Goal: Book appointment/travel/reservation

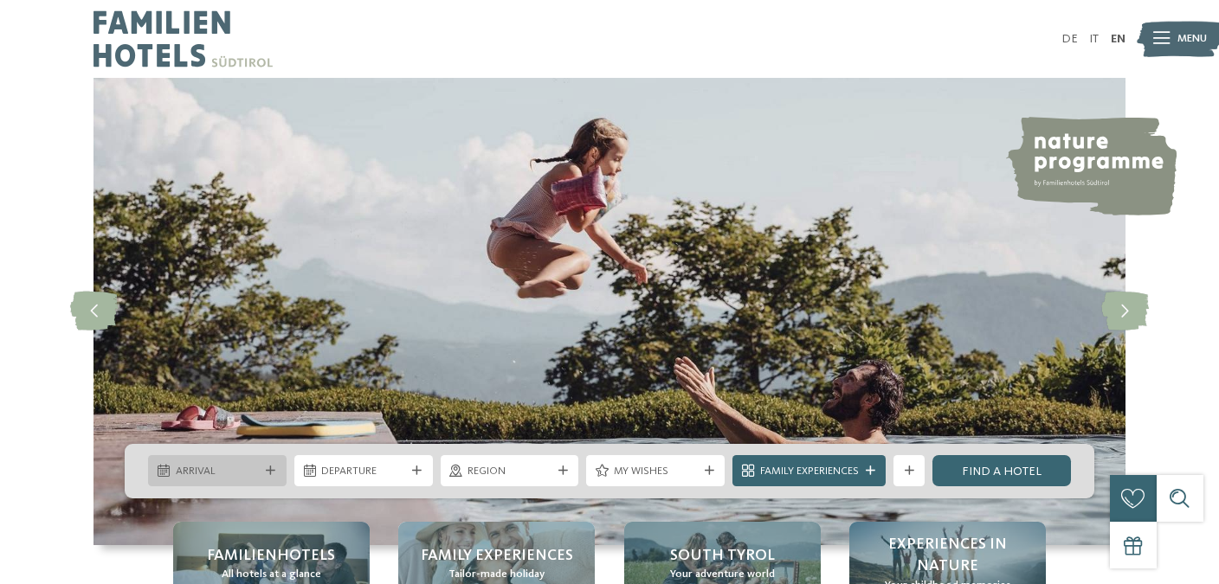
click at [267, 469] on icon at bounding box center [271, 472] width 10 height 10
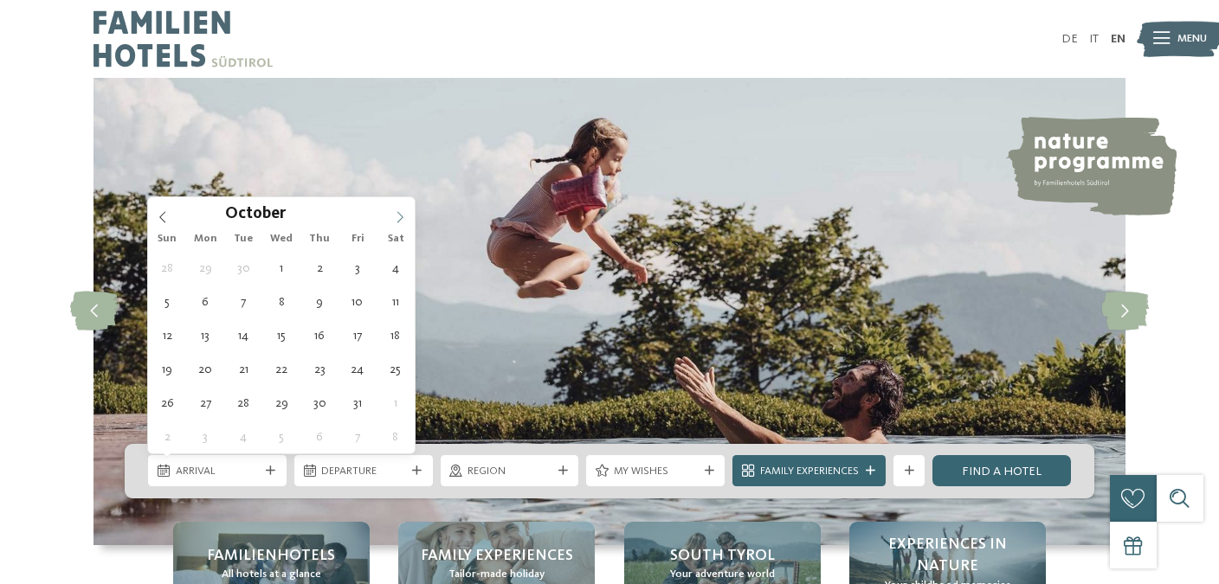
click at [401, 219] on icon at bounding box center [400, 216] width 6 height 11
type input "****"
click at [401, 219] on icon at bounding box center [400, 216] width 6 height 11
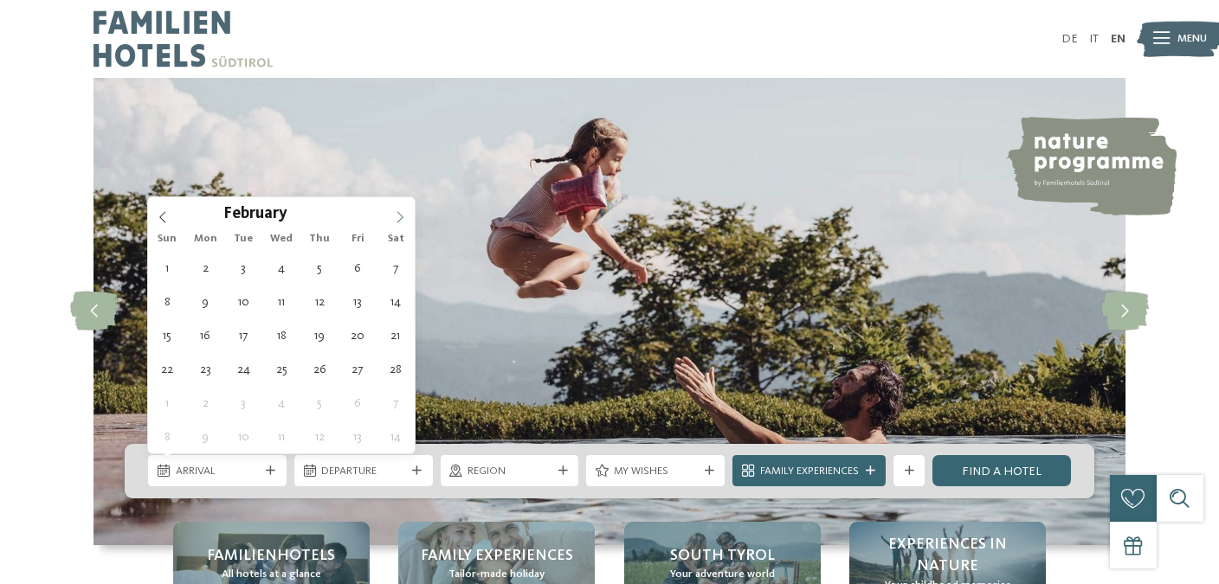
click at [401, 219] on icon at bounding box center [400, 216] width 6 height 11
type div "[DATE]"
type input "****"
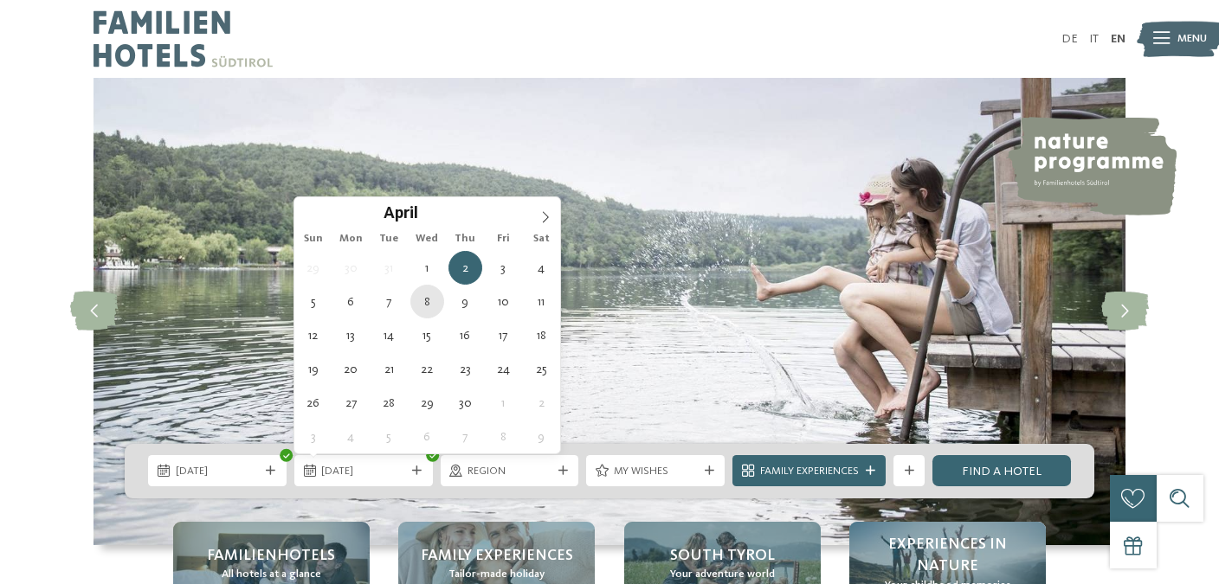
type div "[DATE]"
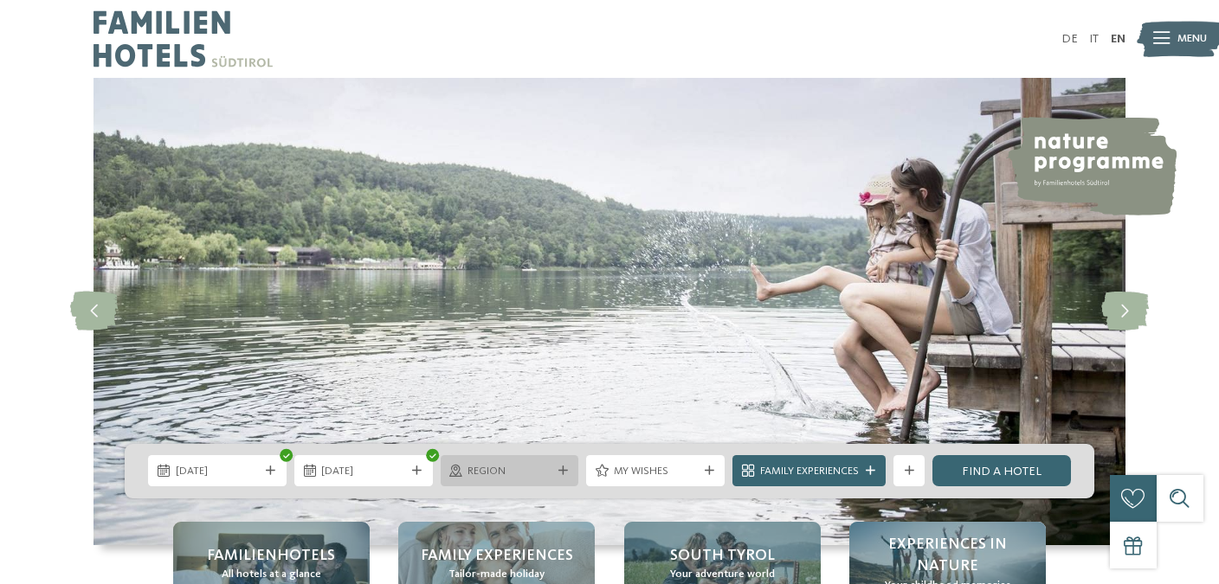
click at [515, 480] on div "Region" at bounding box center [510, 470] width 138 height 31
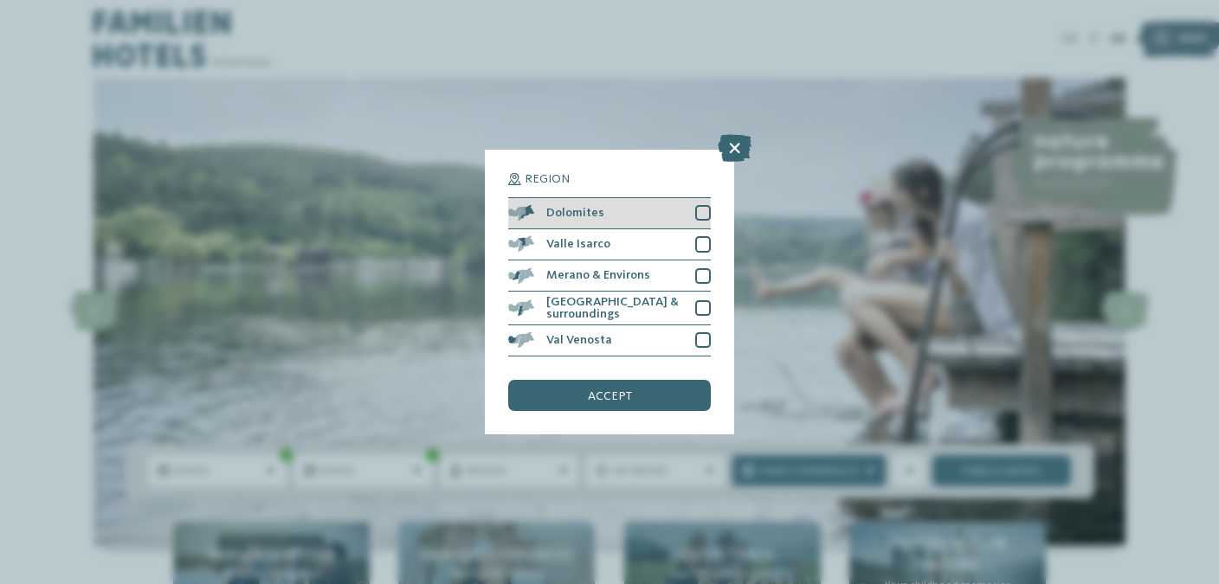
click at [708, 209] on div at bounding box center [703, 213] width 16 height 16
click at [708, 222] on div "Dolomites" at bounding box center [609, 213] width 203 height 31
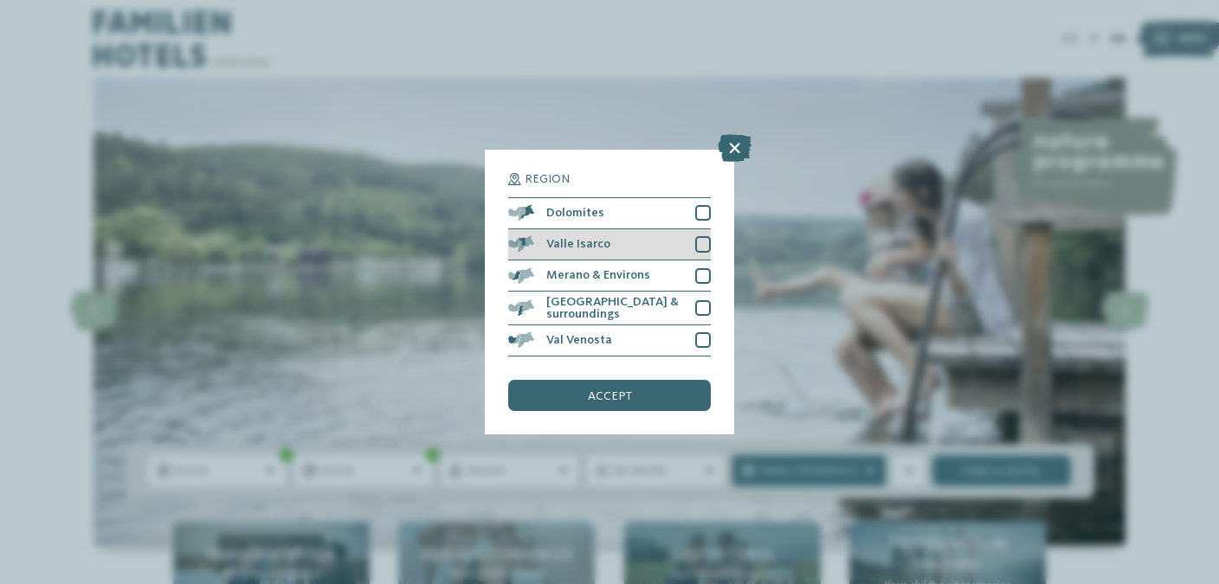
click at [708, 244] on div at bounding box center [703, 244] width 16 height 16
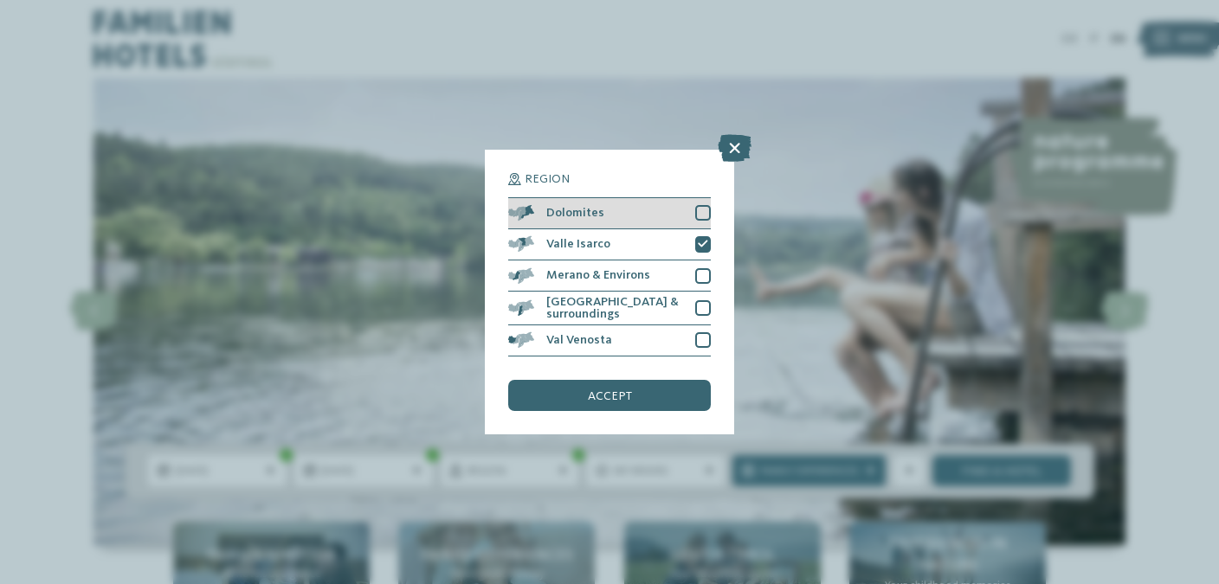
click at [705, 204] on div "Dolomites" at bounding box center [609, 213] width 203 height 31
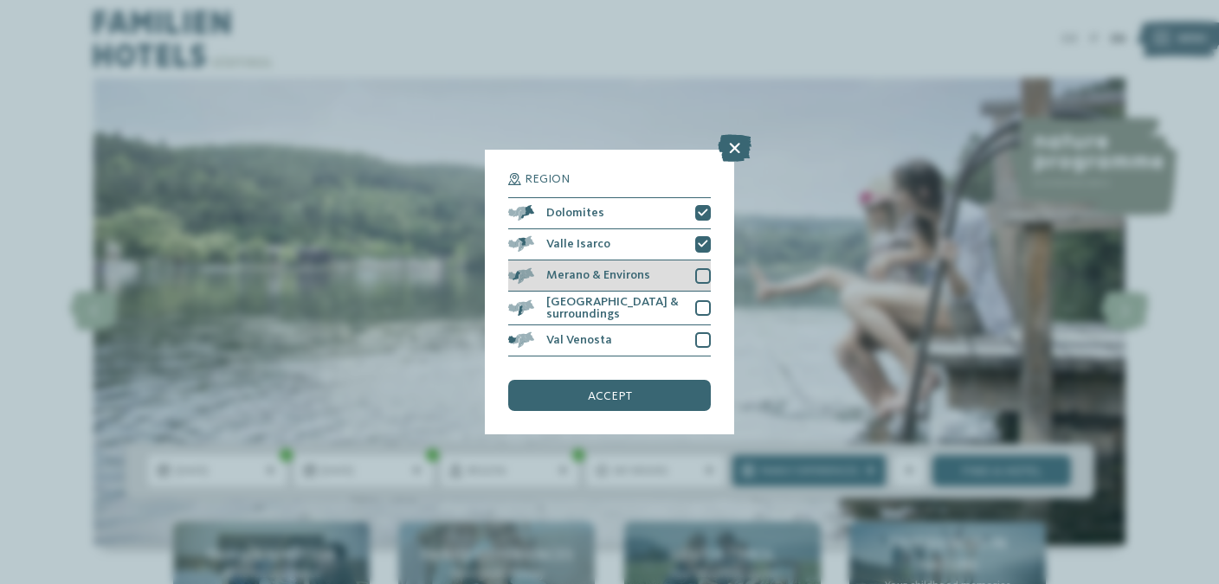
click at [705, 267] on div "Merano & Environs" at bounding box center [609, 276] width 203 height 31
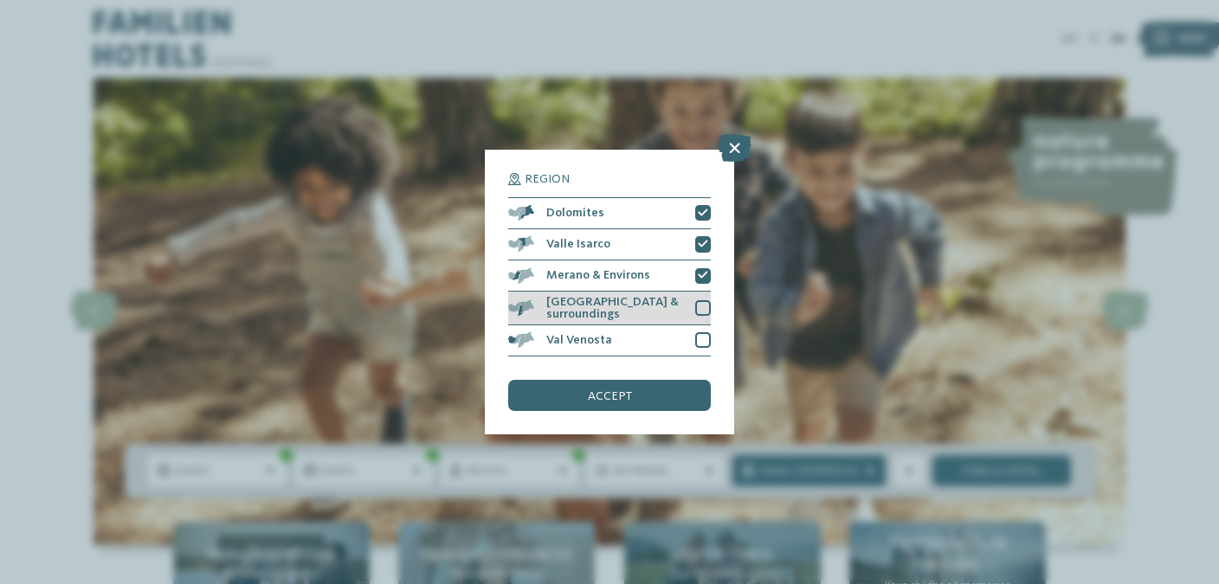
click at [702, 319] on div "[GEOGRAPHIC_DATA] & surroundings" at bounding box center [609, 309] width 203 height 34
click at [702, 335] on div at bounding box center [703, 340] width 16 height 16
click at [644, 413] on div "Region Dolomites [PERSON_NAME][GEOGRAPHIC_DATA]" at bounding box center [609, 292] width 249 height 285
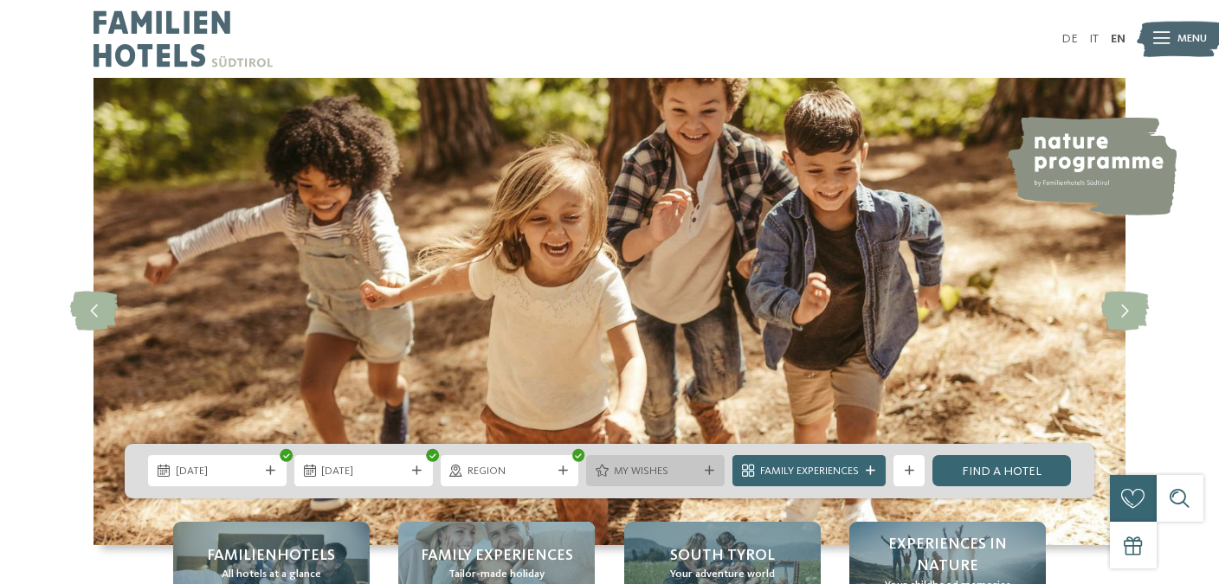
click at [658, 480] on div "My wishes" at bounding box center [655, 470] width 138 height 31
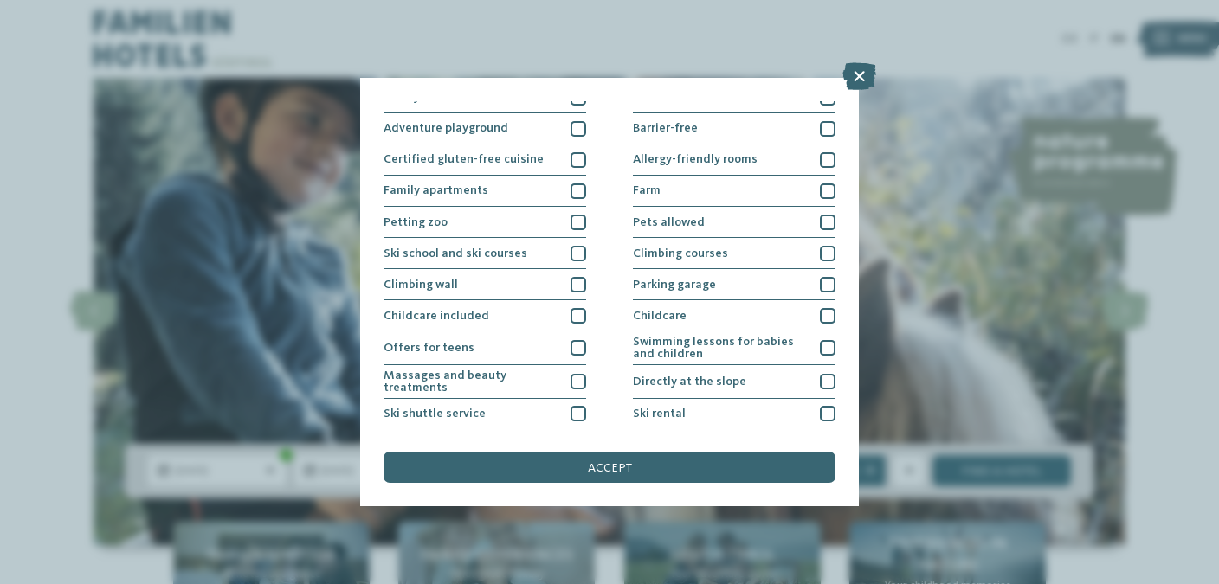
scroll to position [95, 0]
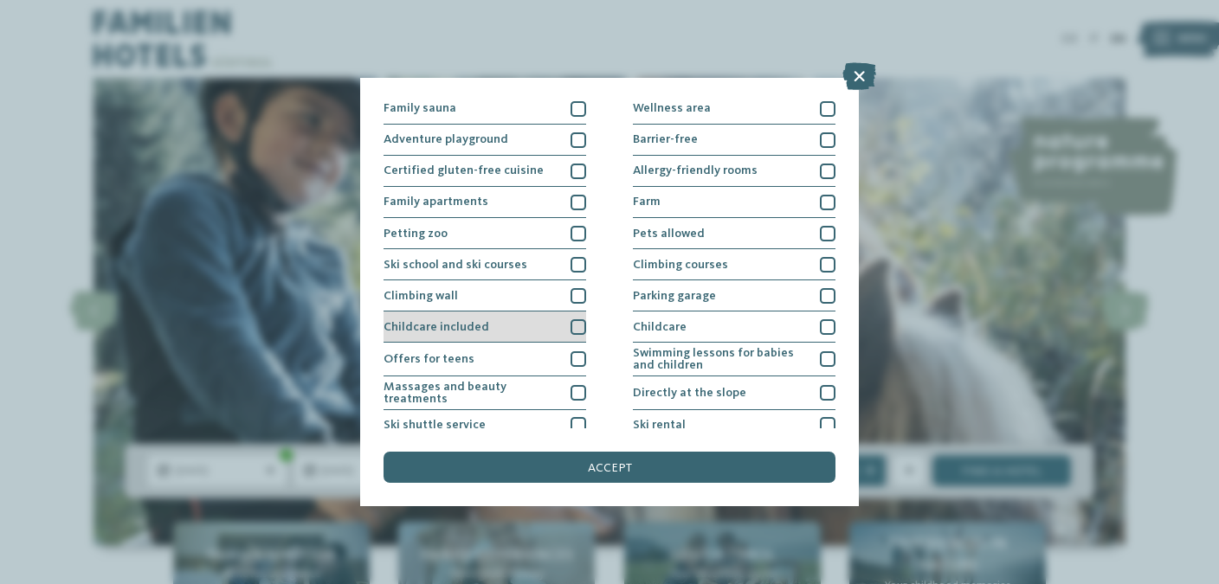
click at [572, 332] on div at bounding box center [578, 327] width 16 height 16
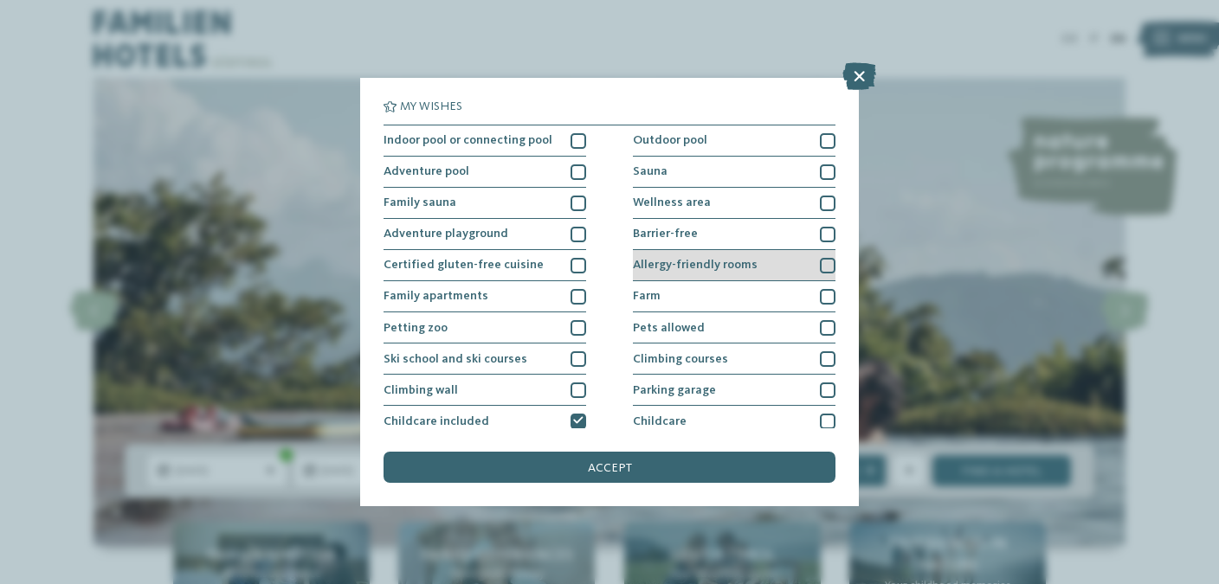
scroll to position [0, 0]
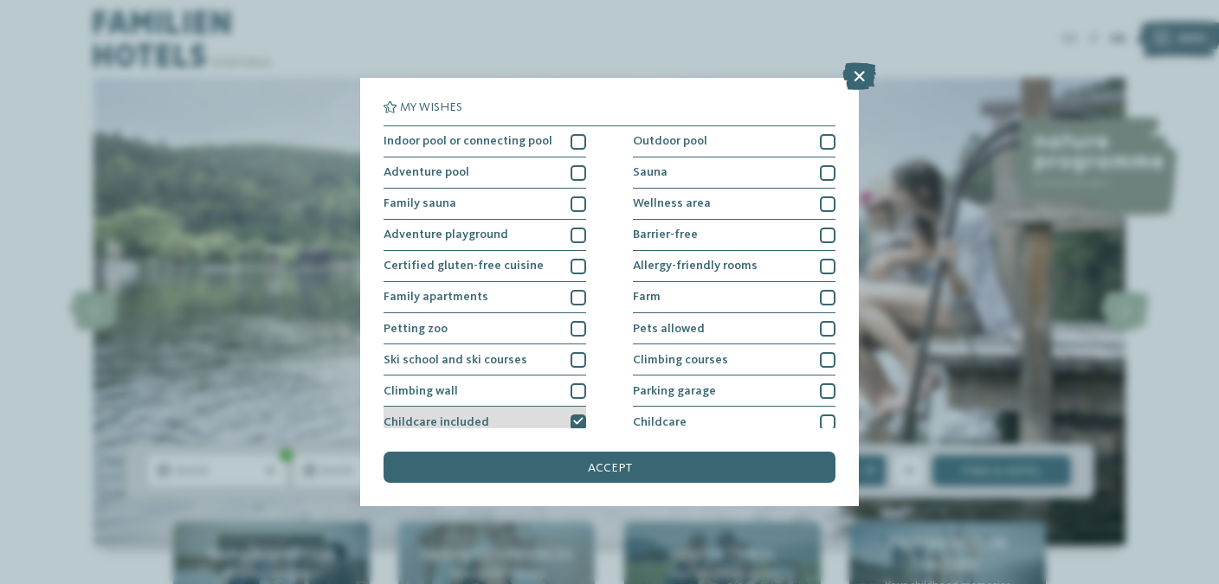
click at [578, 422] on icon at bounding box center [578, 422] width 10 height 10
click at [858, 70] on icon at bounding box center [859, 76] width 34 height 28
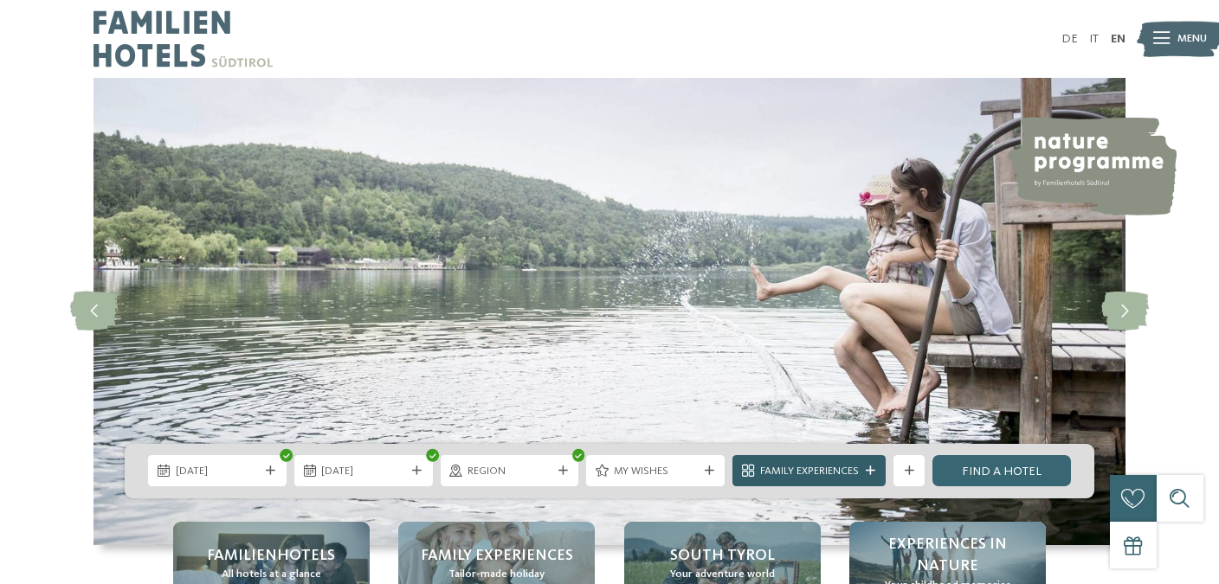
click at [846, 473] on span "Family Experiences" at bounding box center [809, 472] width 99 height 16
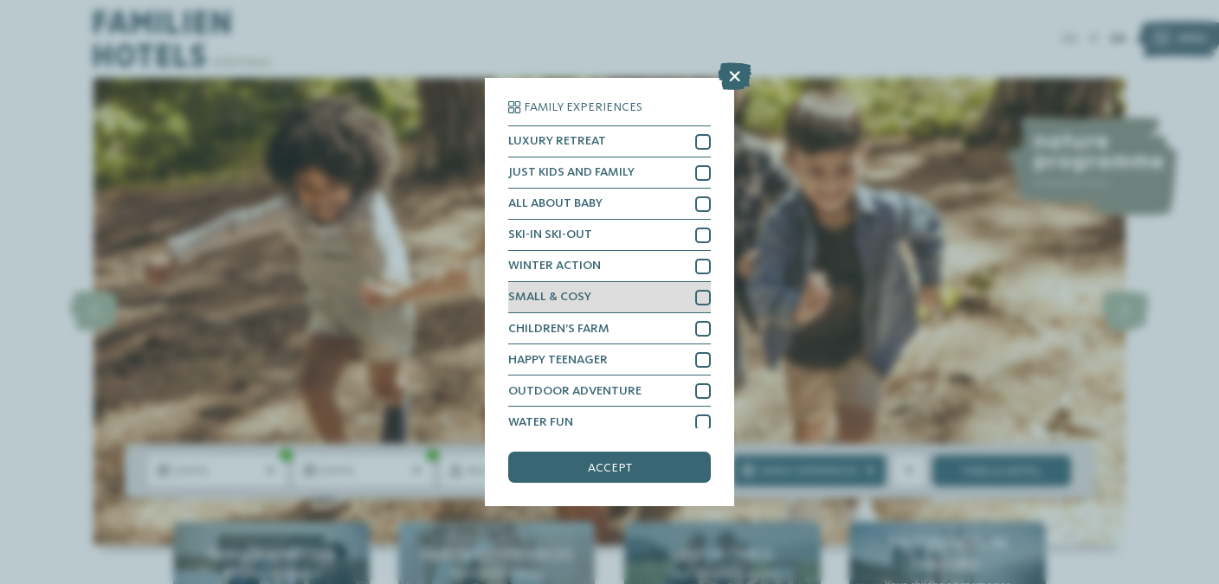
scroll to position [10, 0]
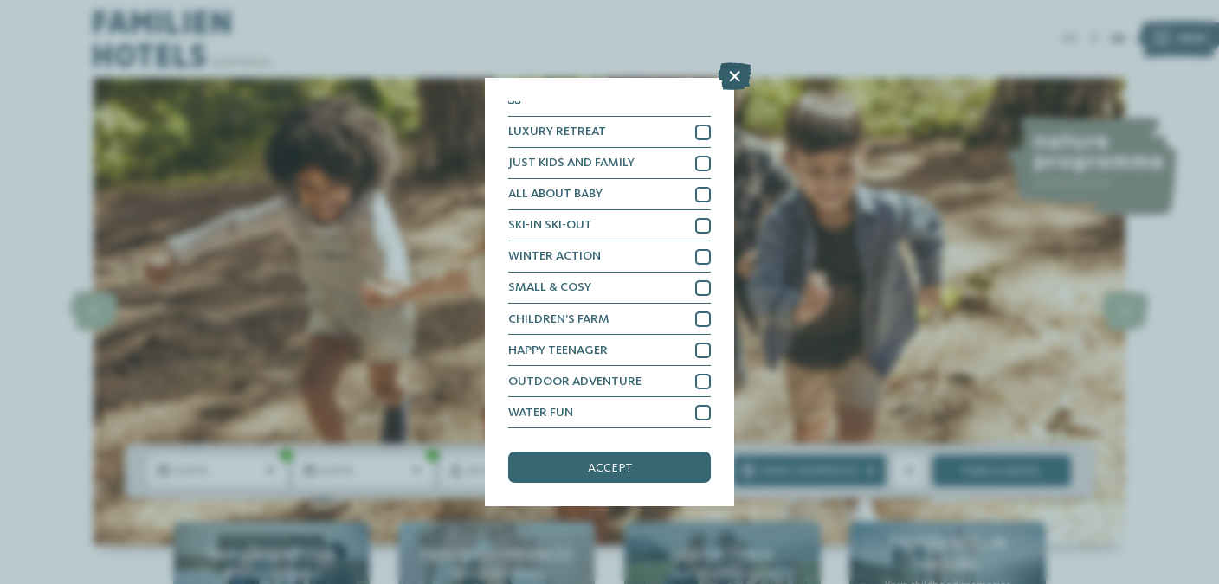
click at [731, 81] on icon at bounding box center [735, 76] width 34 height 28
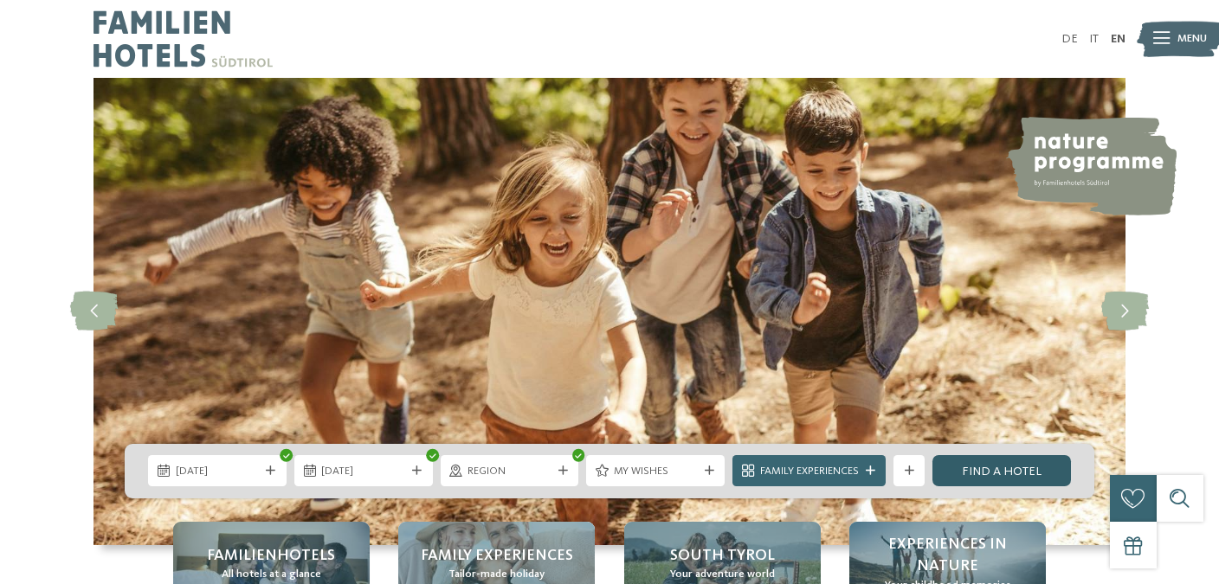
click at [1032, 480] on link "Find a hotel" at bounding box center [1001, 470] width 138 height 31
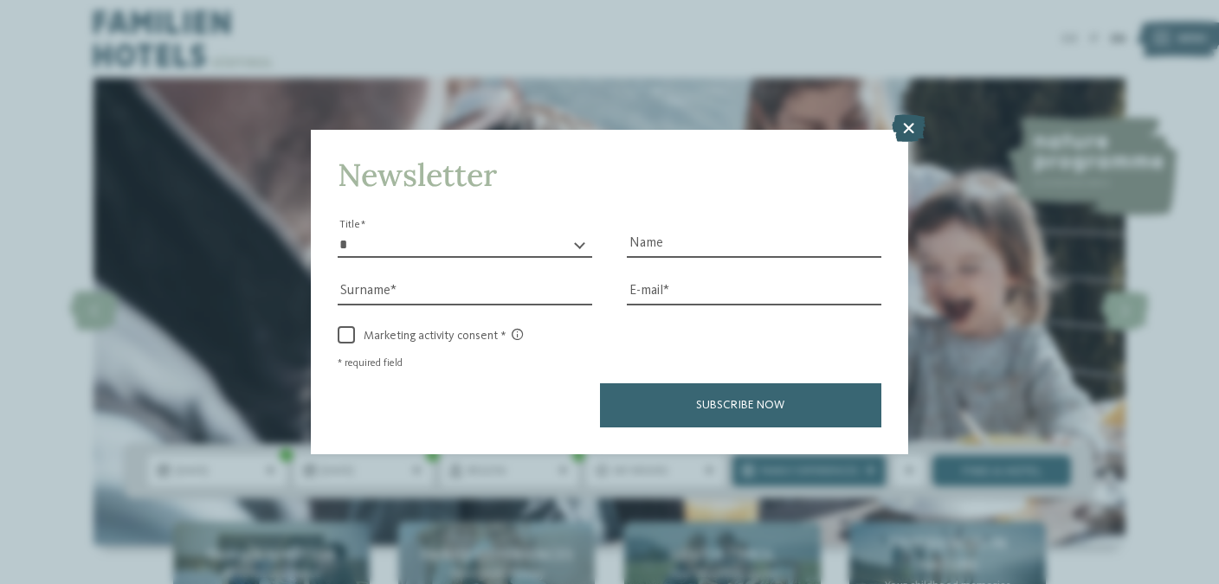
click at [903, 131] on icon at bounding box center [909, 128] width 34 height 28
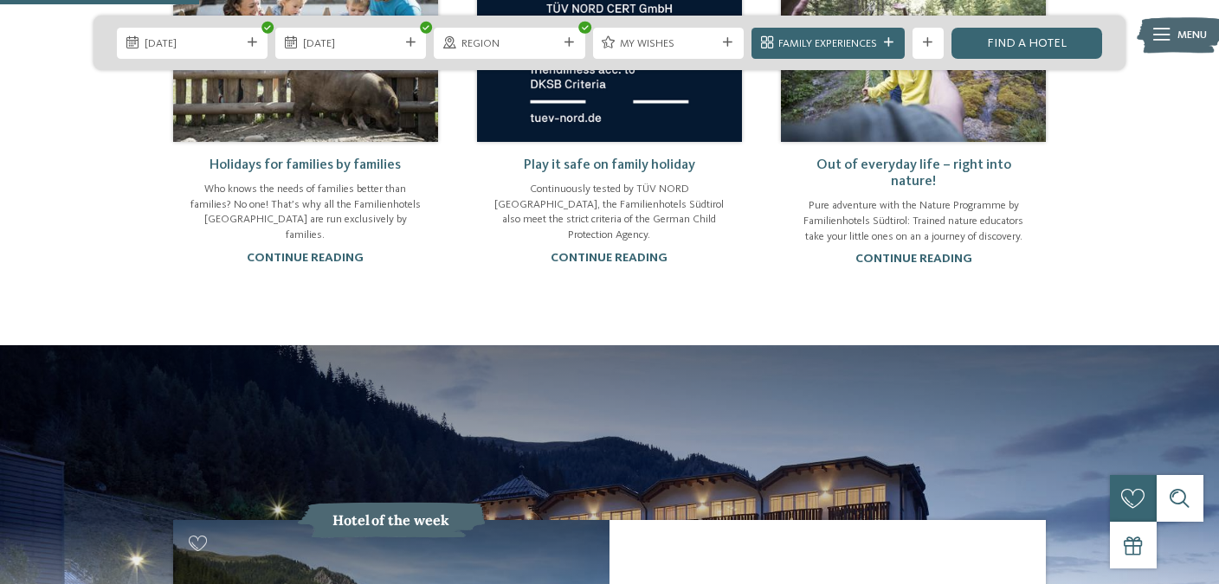
scroll to position [1148, 0]
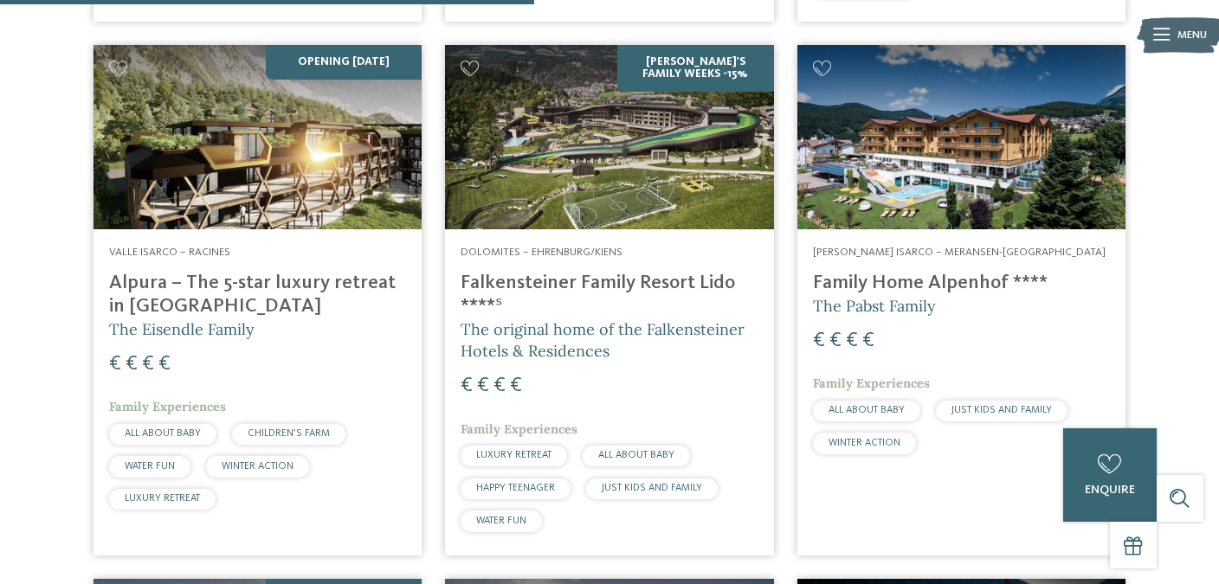
scroll to position [1057, 0]
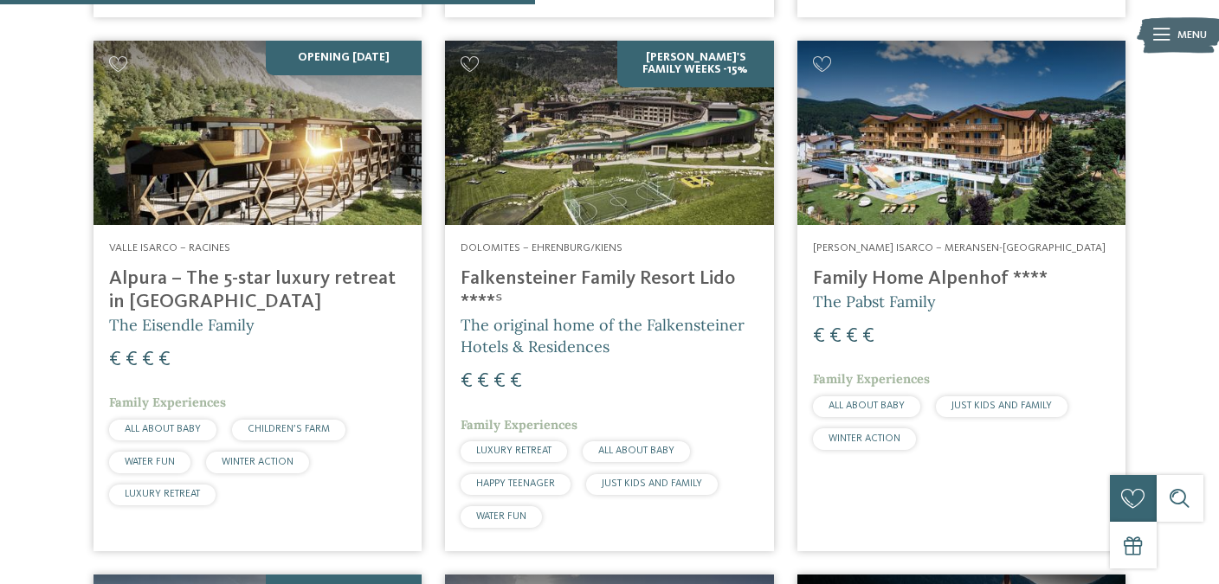
click at [613, 148] on img at bounding box center [609, 133] width 328 height 184
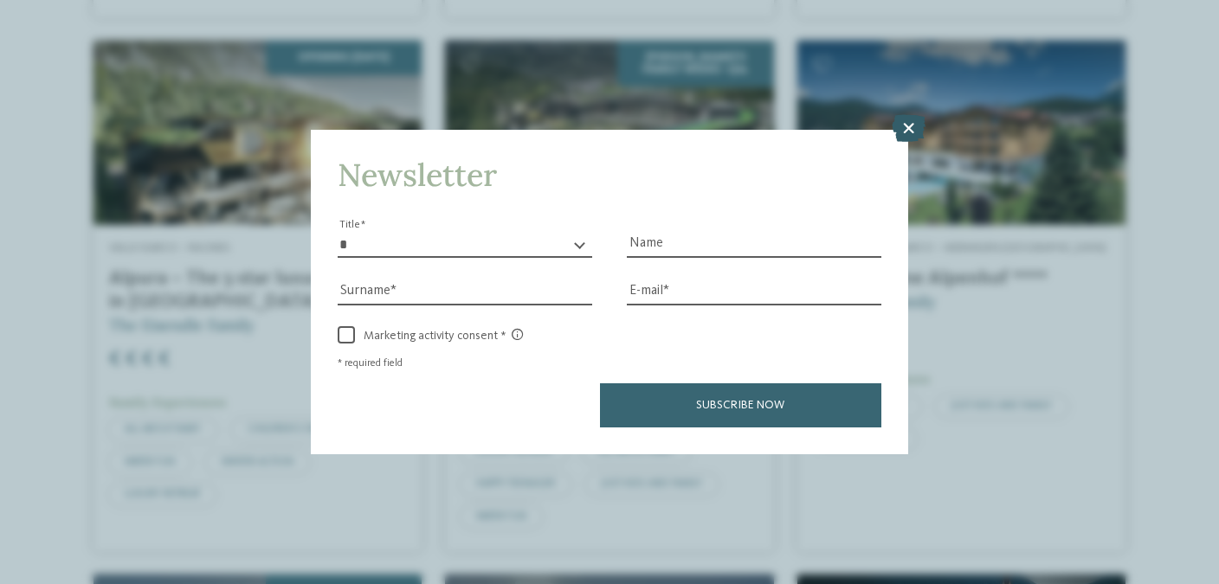
click at [914, 138] on icon at bounding box center [909, 128] width 34 height 28
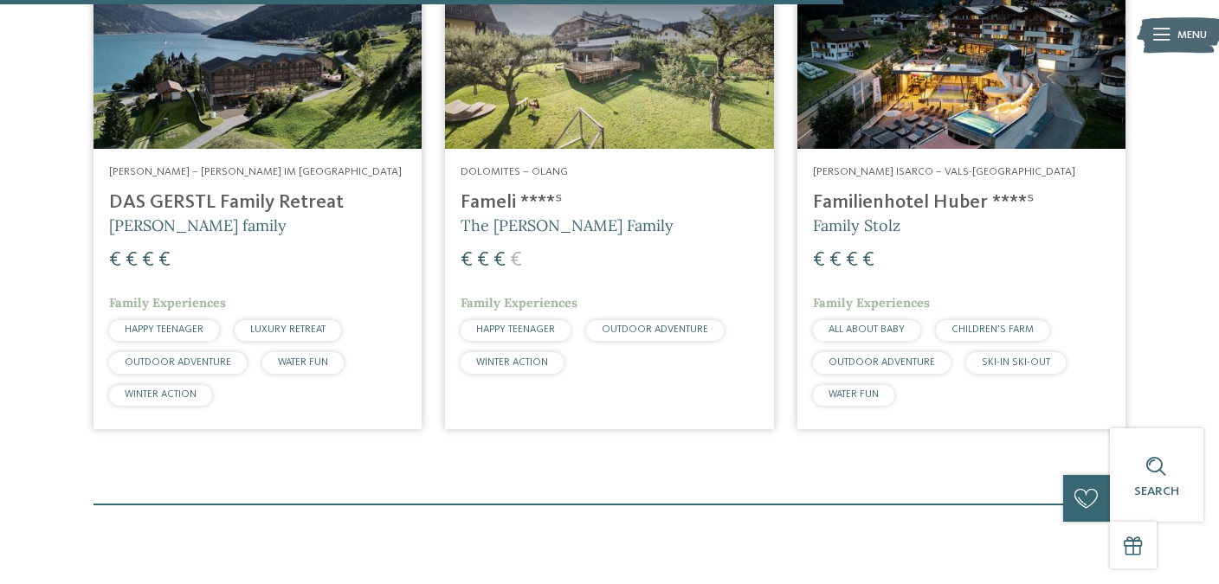
scroll to position [1671, 0]
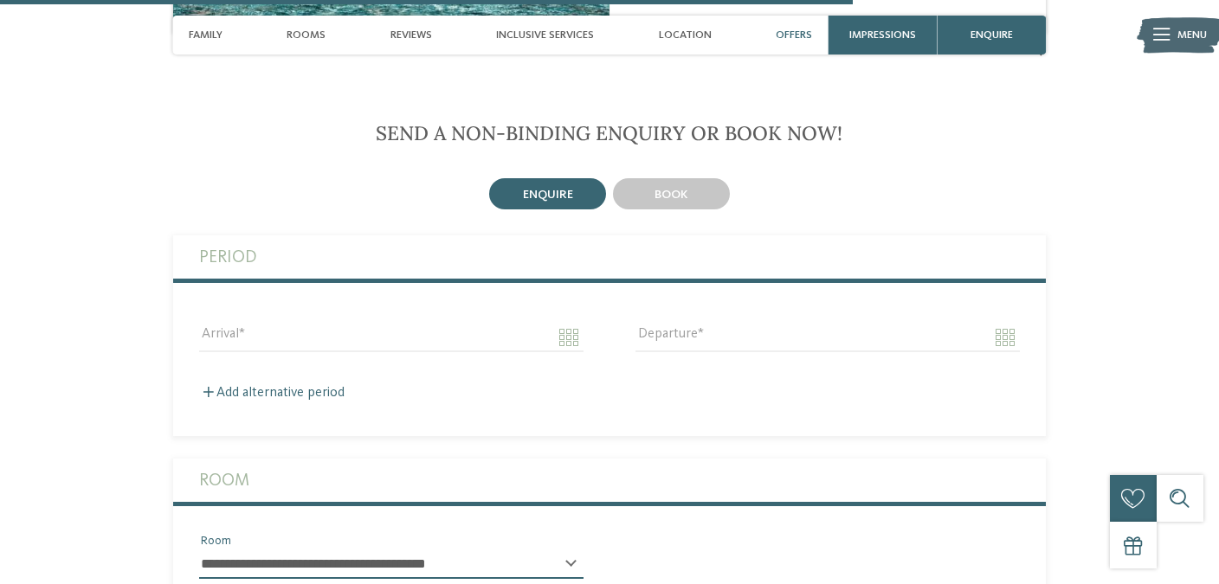
scroll to position [3765, 0]
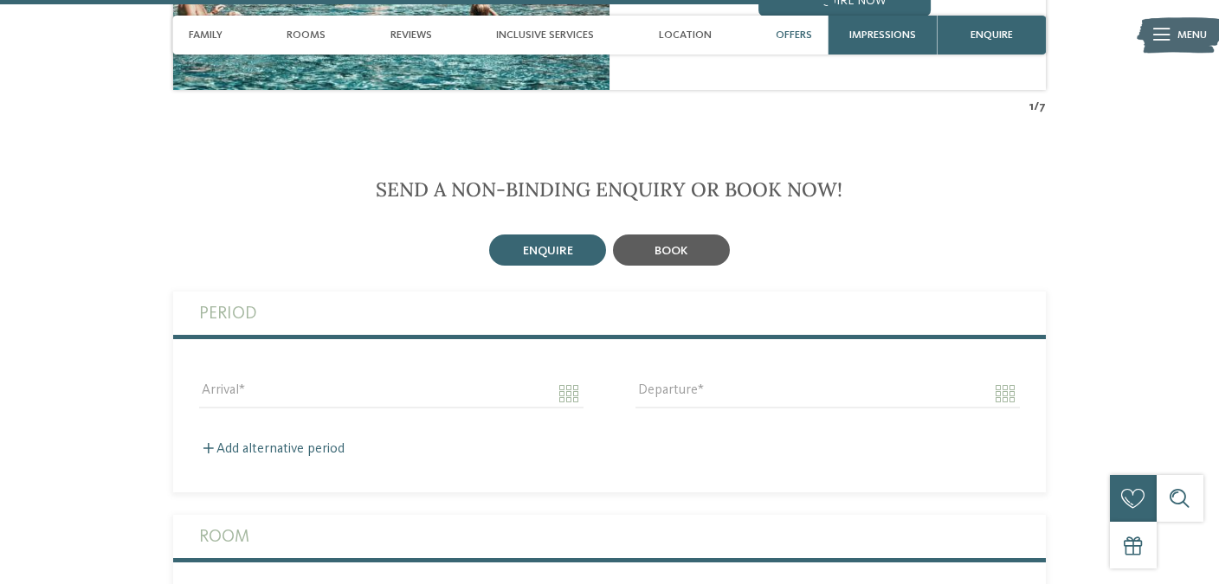
click at [694, 242] on div "book" at bounding box center [671, 250] width 117 height 31
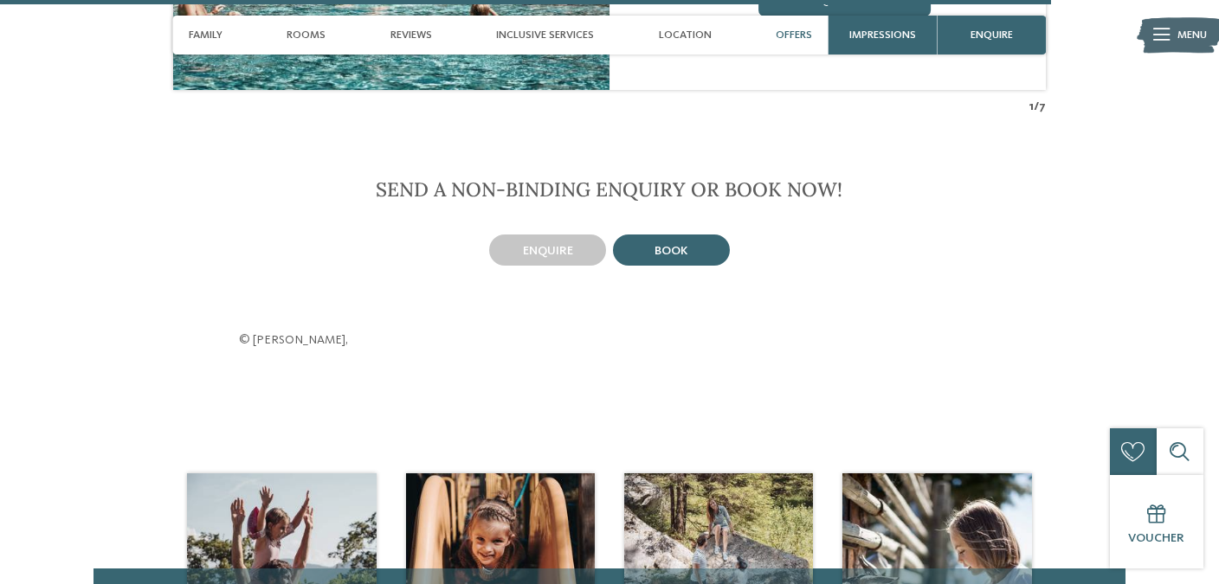
scroll to position [3979, 0]
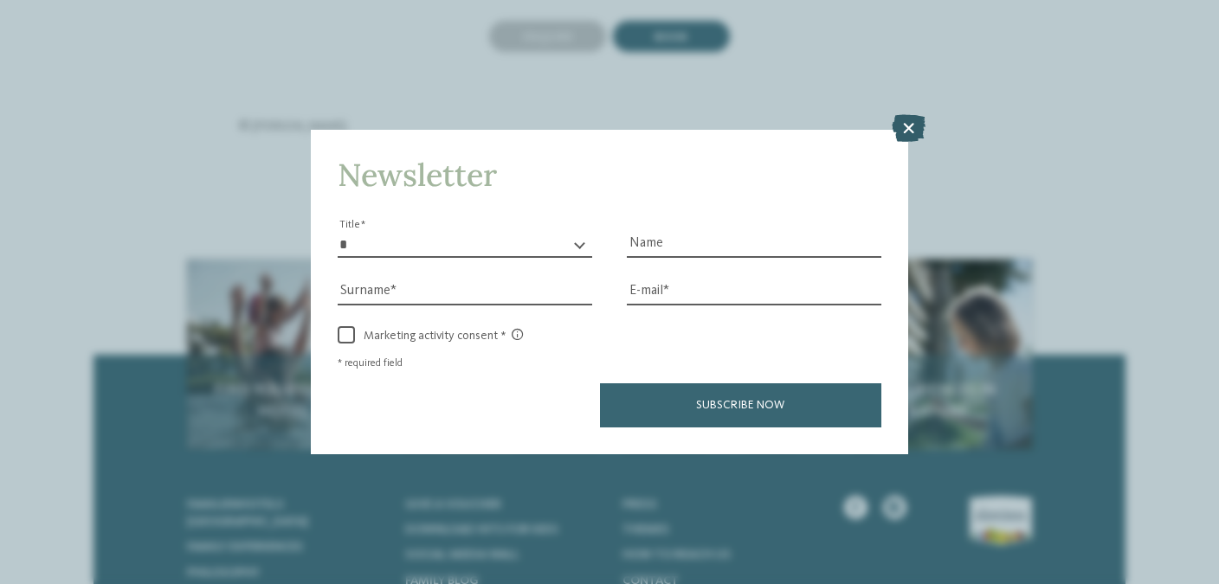
click at [902, 131] on icon at bounding box center [909, 128] width 34 height 28
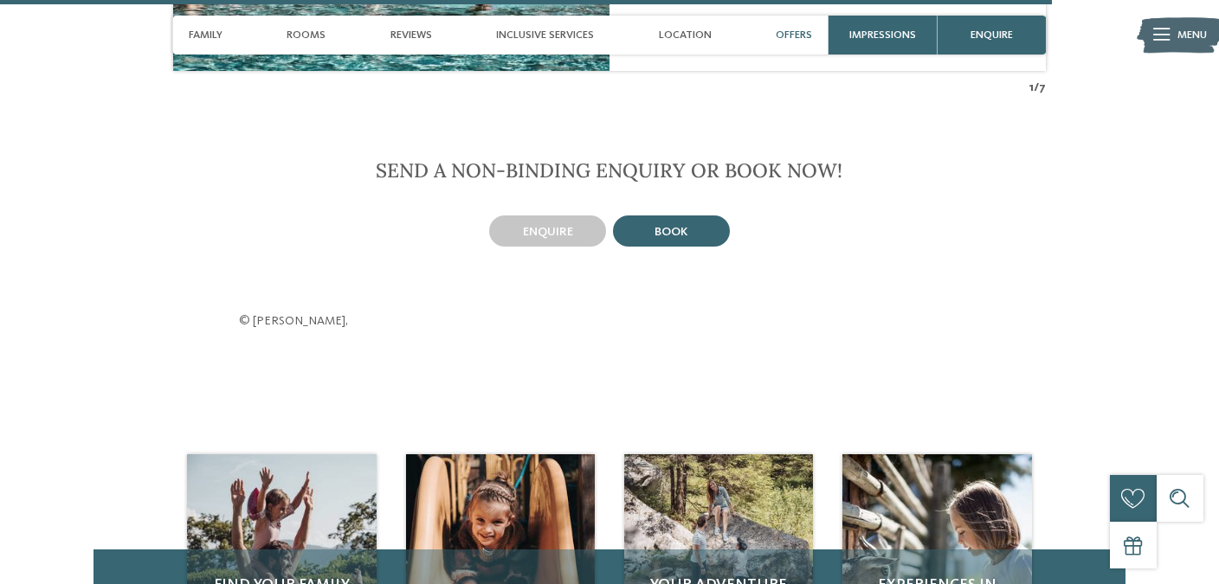
scroll to position [3772, 0]
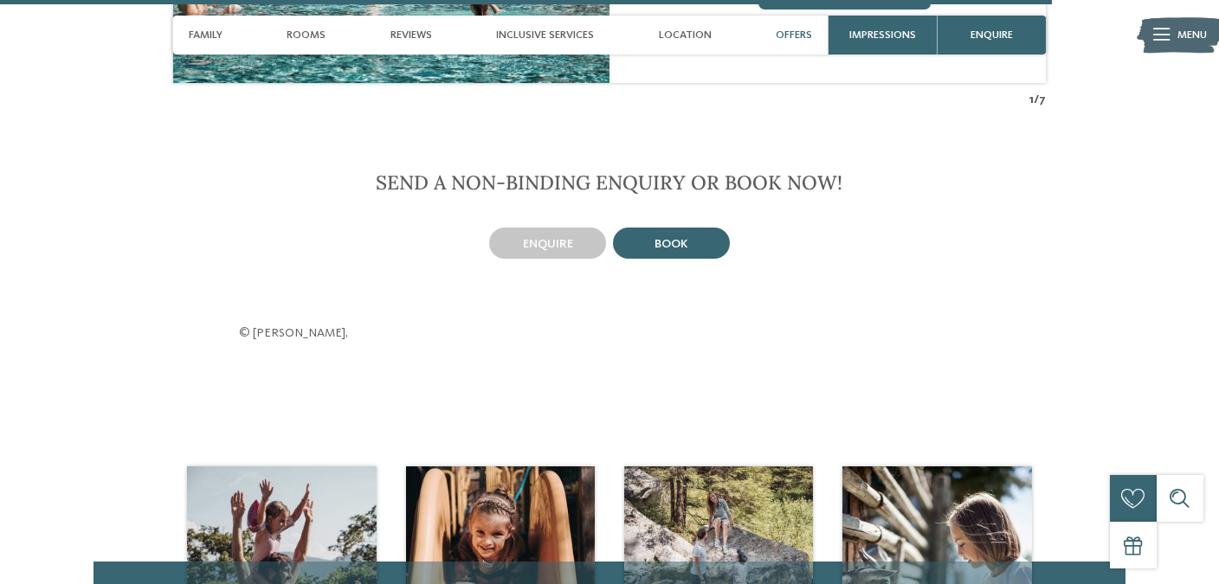
click at [692, 228] on div "book" at bounding box center [671, 243] width 117 height 31
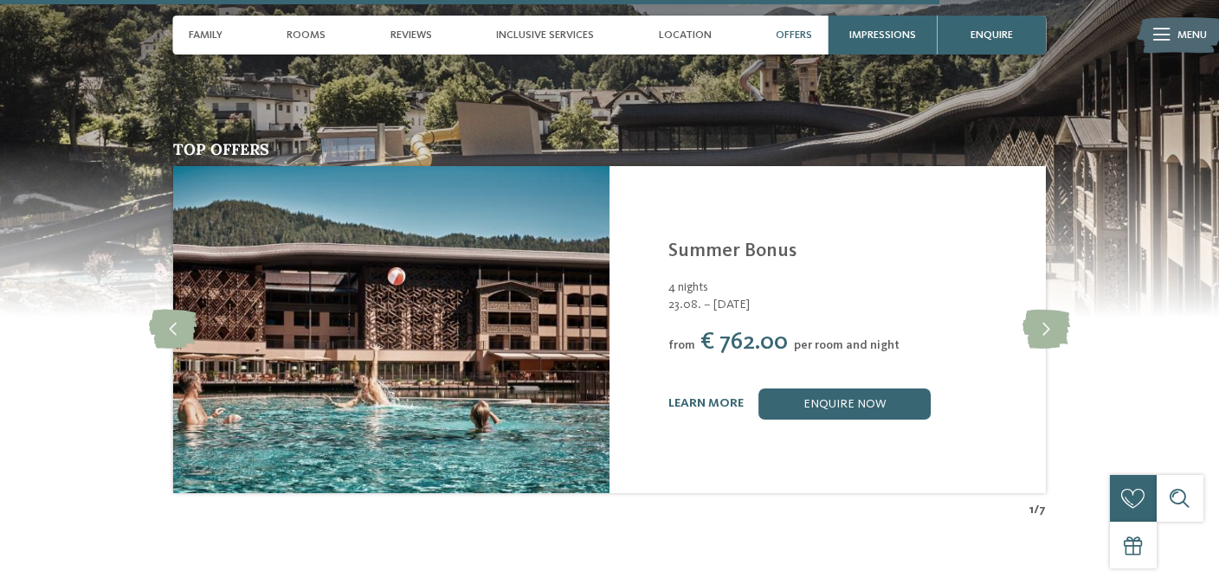
scroll to position [3363, 0]
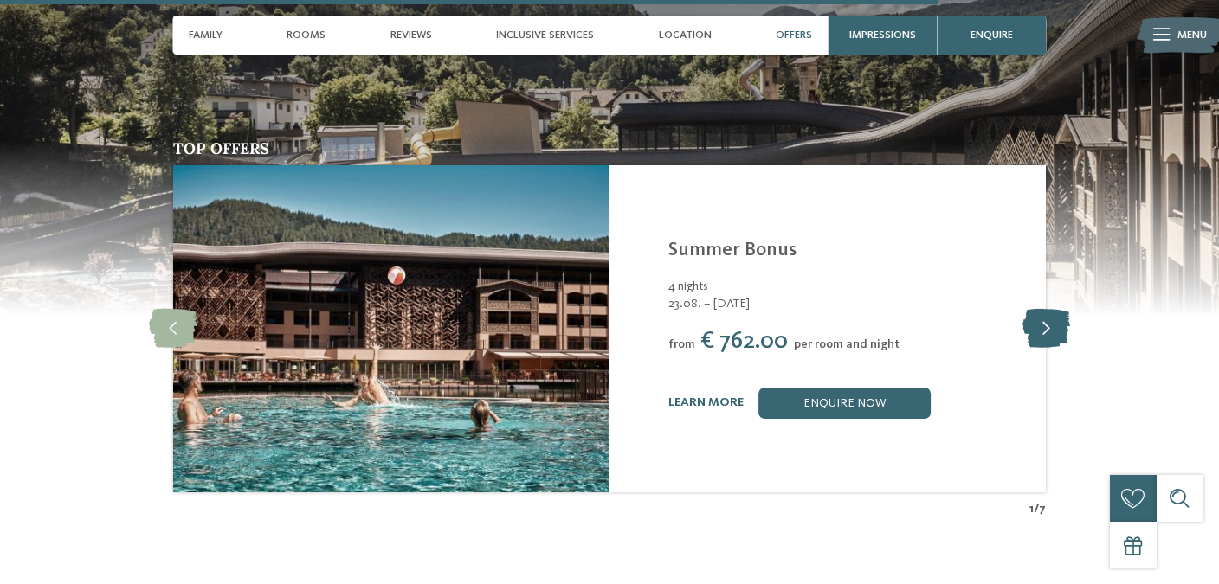
click at [1041, 318] on icon at bounding box center [1046, 328] width 48 height 39
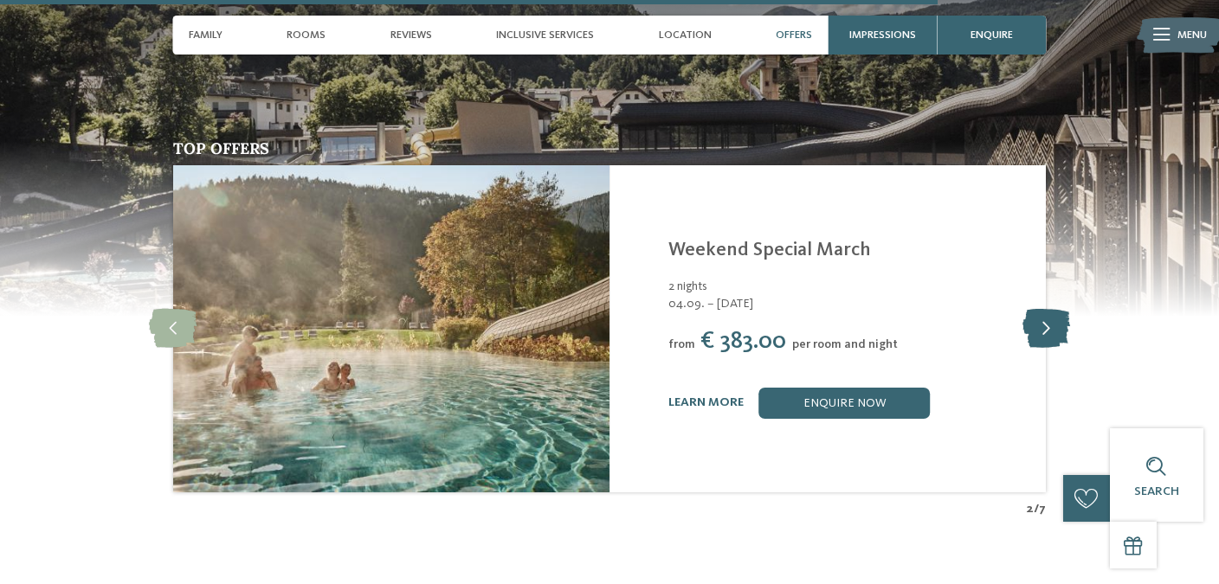
click at [1041, 318] on icon at bounding box center [1046, 328] width 48 height 39
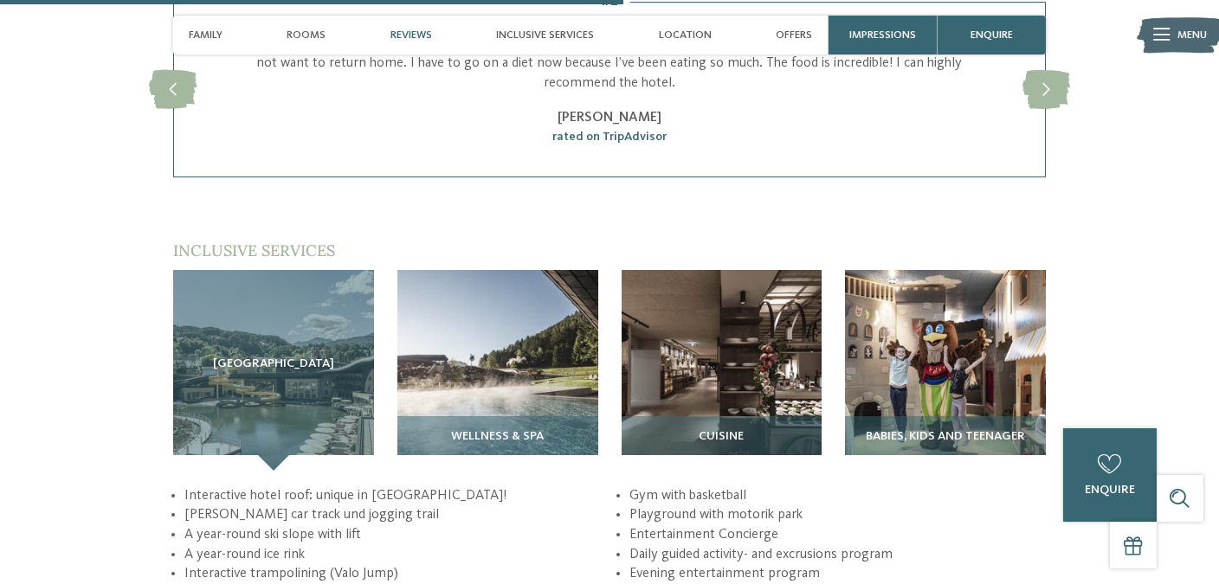
scroll to position [2233, 0]
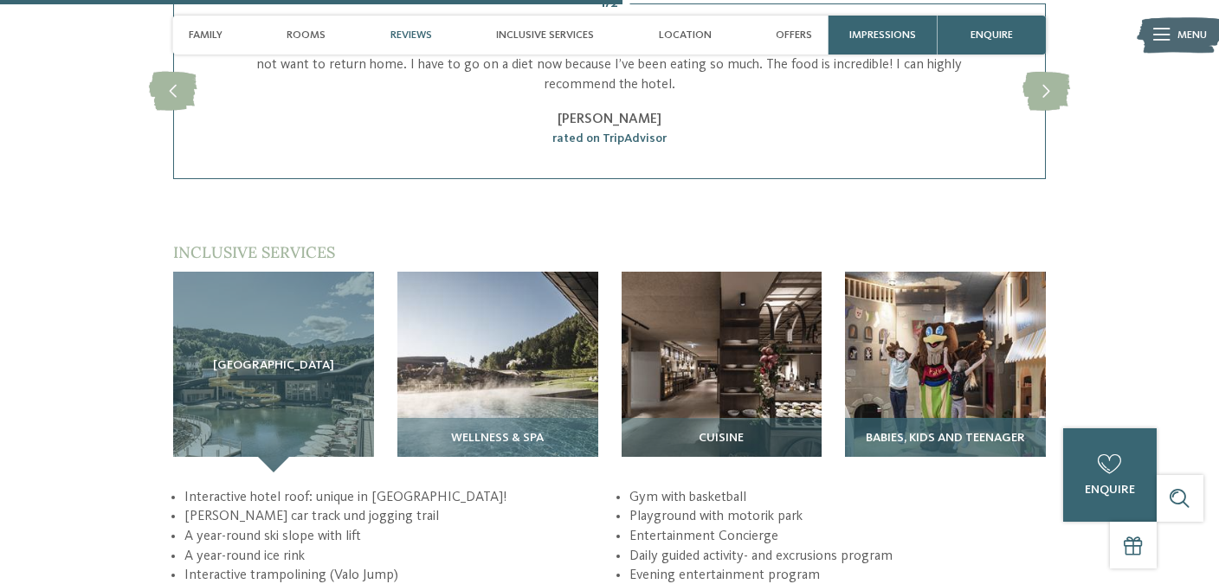
click at [919, 390] on img at bounding box center [945, 372] width 201 height 201
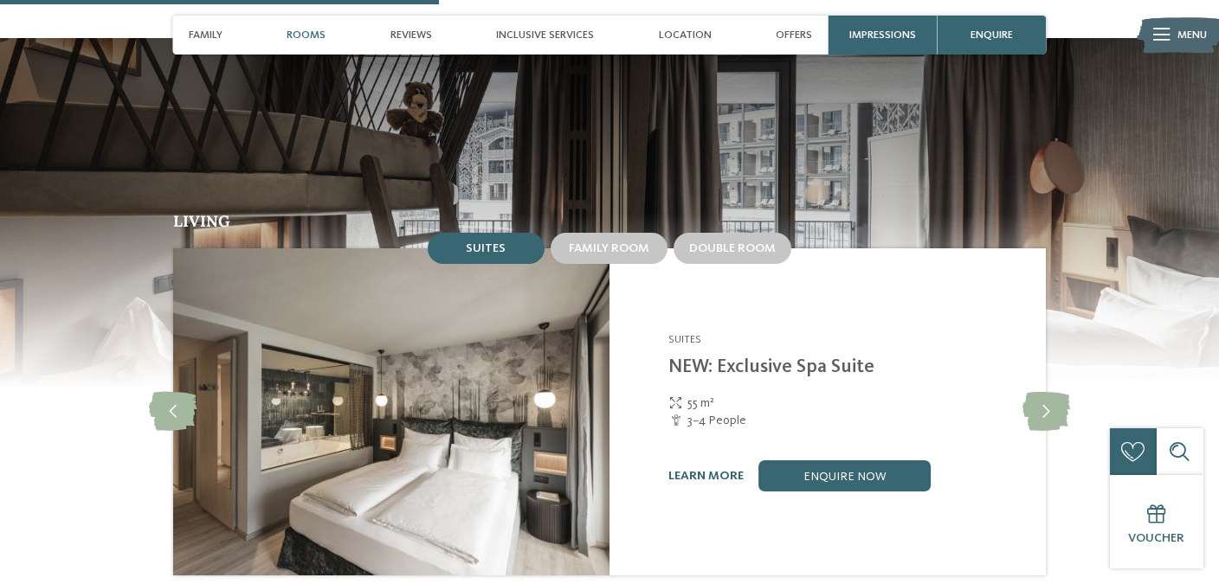
scroll to position [1575, 0]
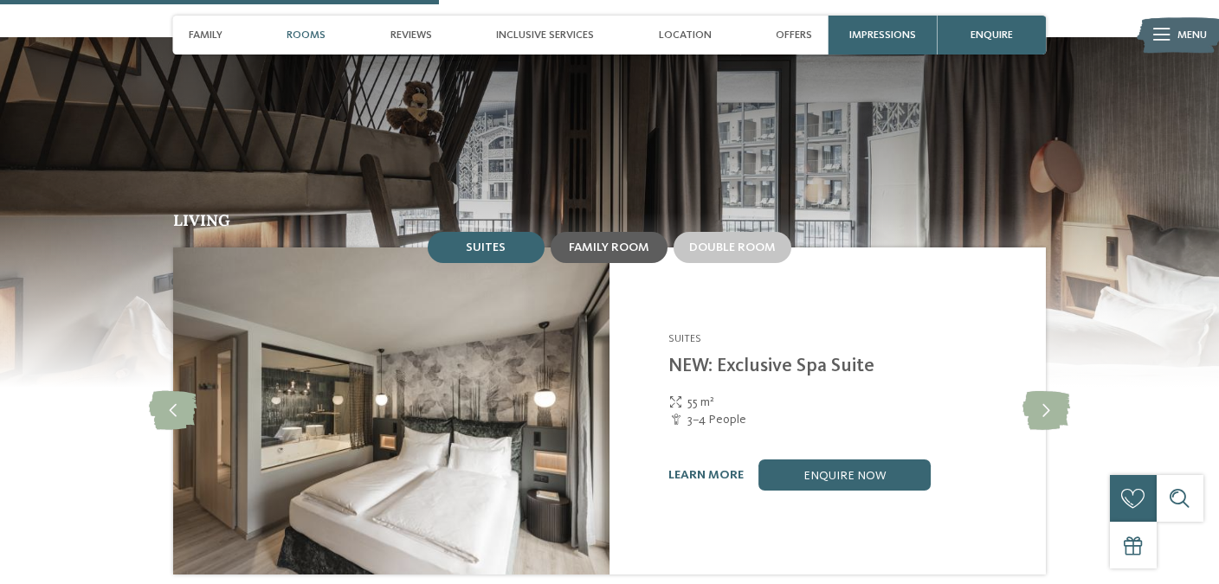
click at [631, 240] on div "Family room" at bounding box center [609, 247] width 117 height 31
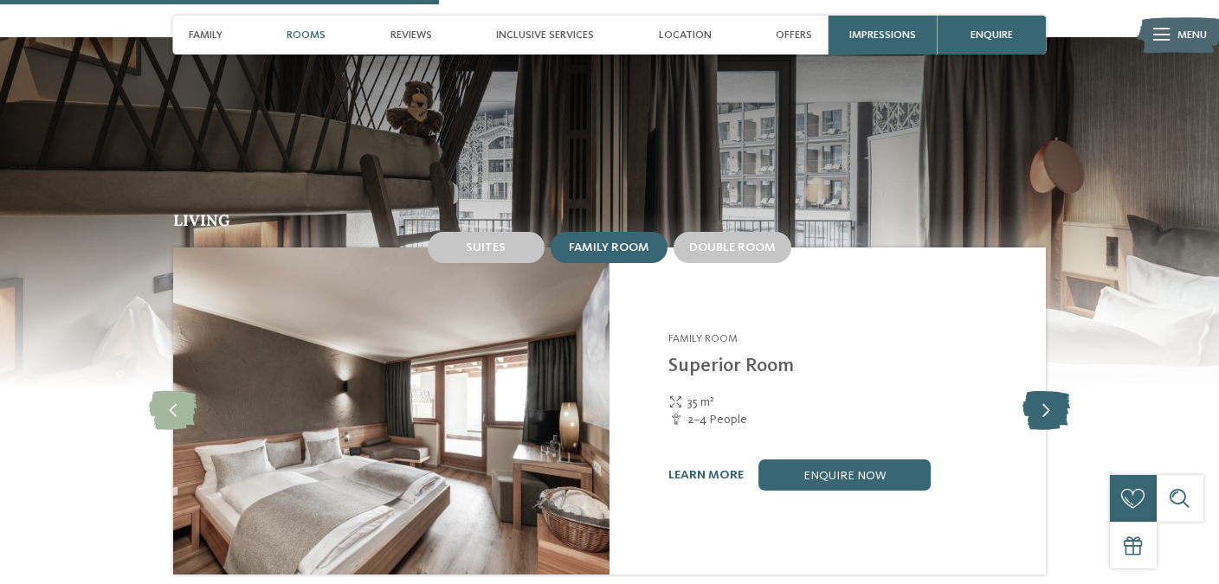
click at [1051, 391] on icon at bounding box center [1046, 410] width 48 height 39
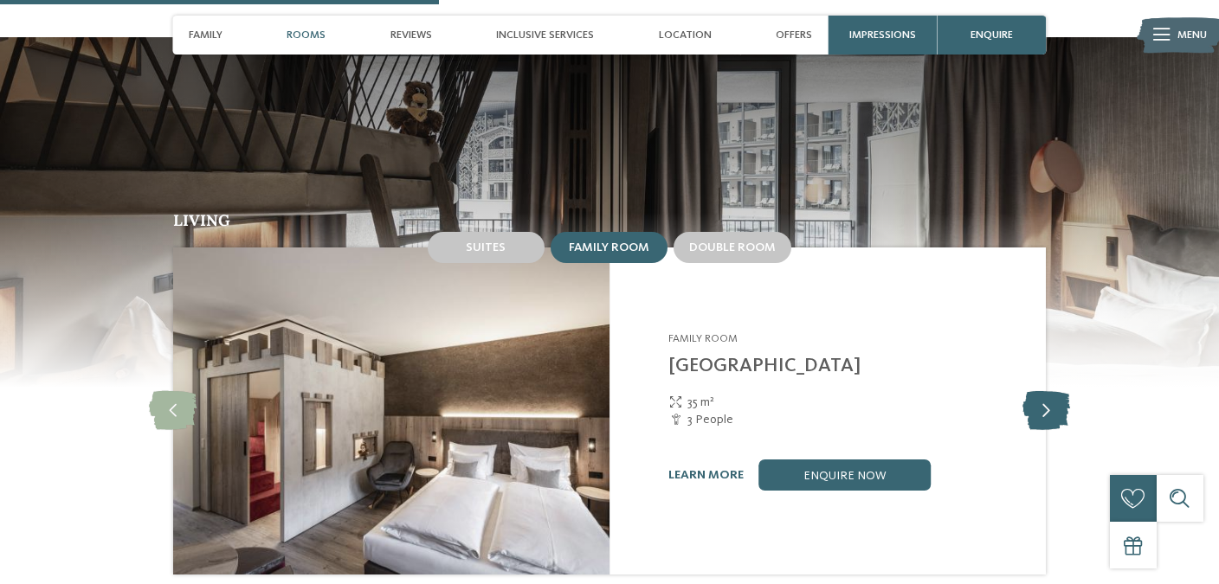
click at [1057, 392] on icon at bounding box center [1046, 410] width 48 height 39
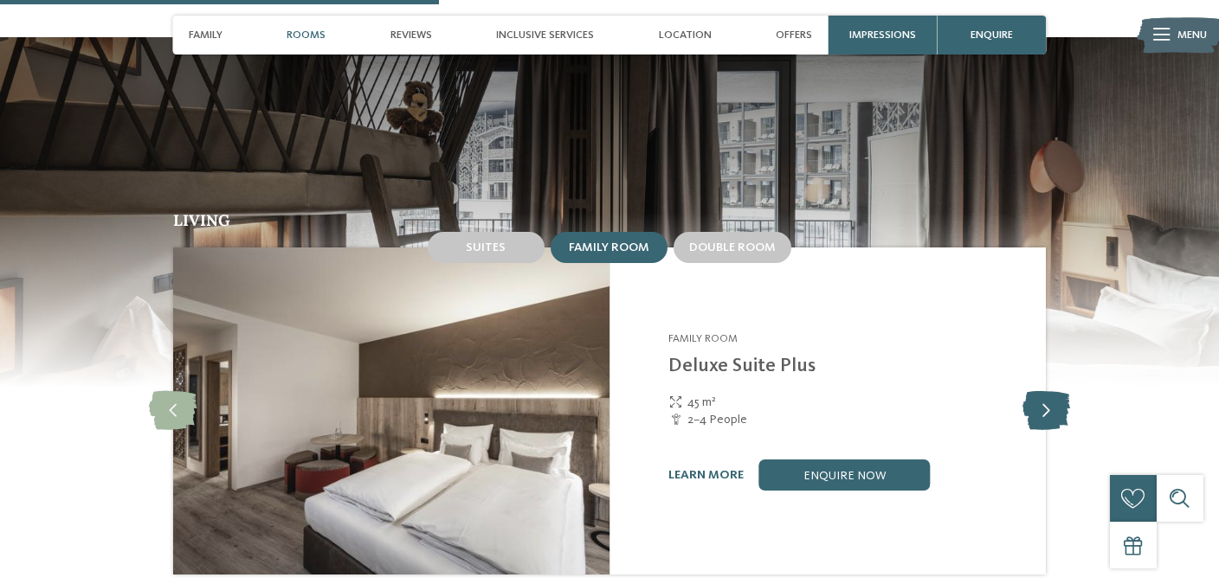
click at [1057, 392] on icon at bounding box center [1046, 410] width 48 height 39
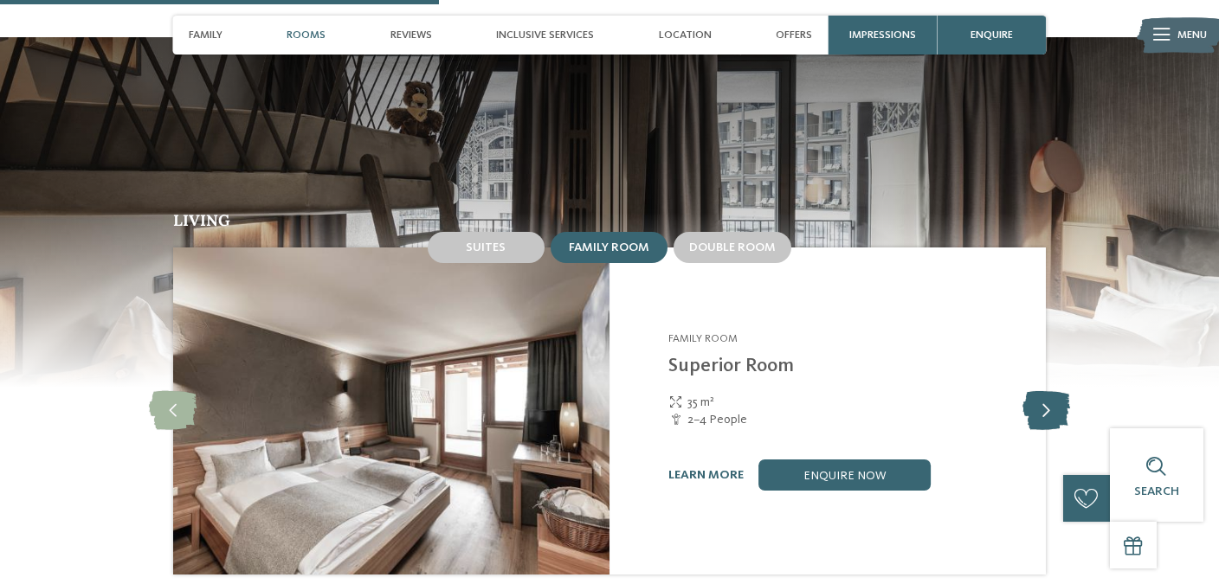
click at [1057, 392] on icon at bounding box center [1046, 410] width 48 height 39
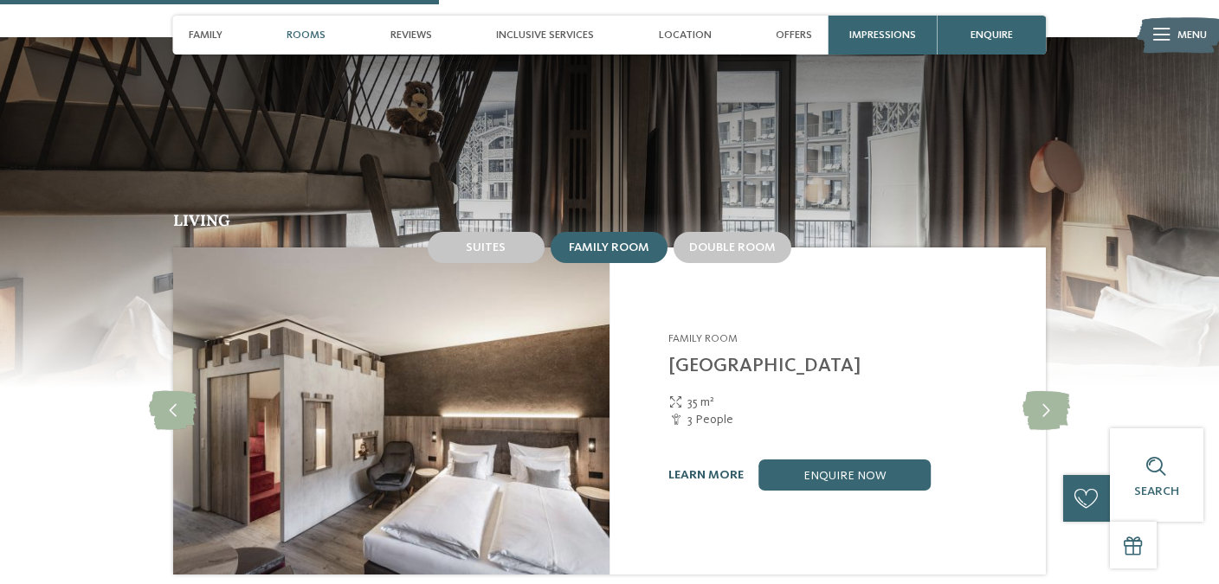
click at [683, 469] on link "learn more" at bounding box center [705, 475] width 75 height 12
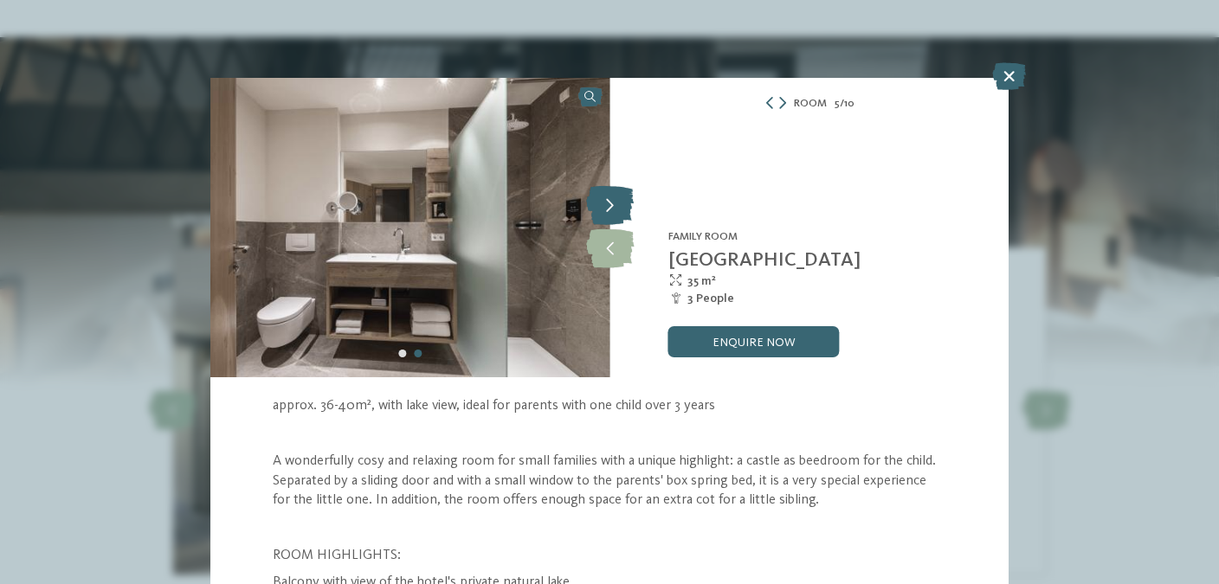
click at [615, 204] on icon at bounding box center [610, 206] width 48 height 39
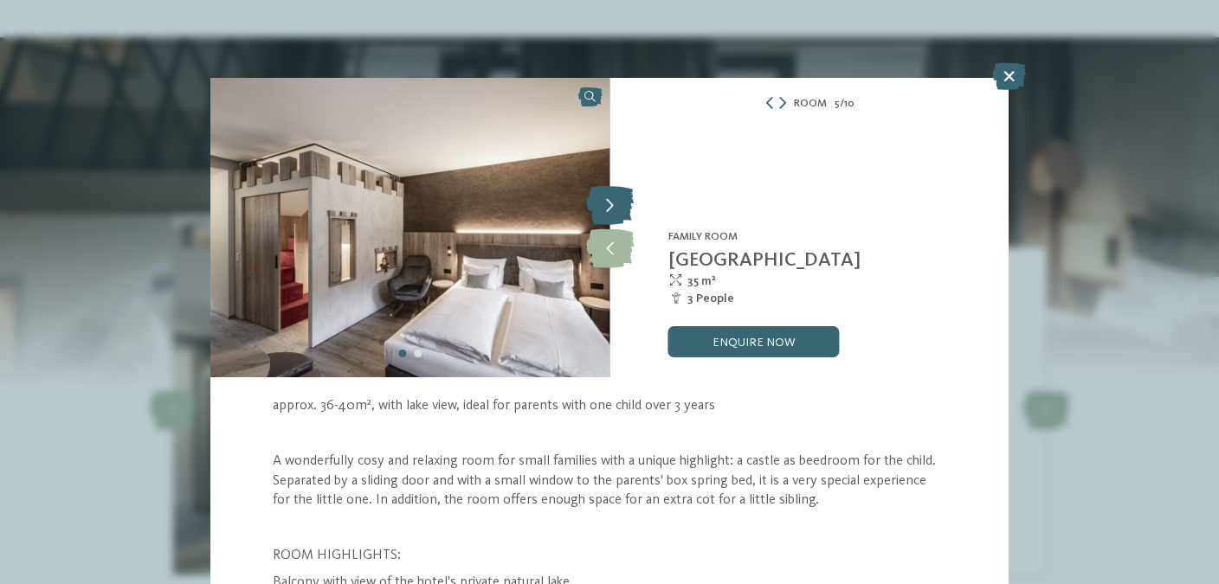
click at [614, 204] on icon at bounding box center [610, 206] width 48 height 39
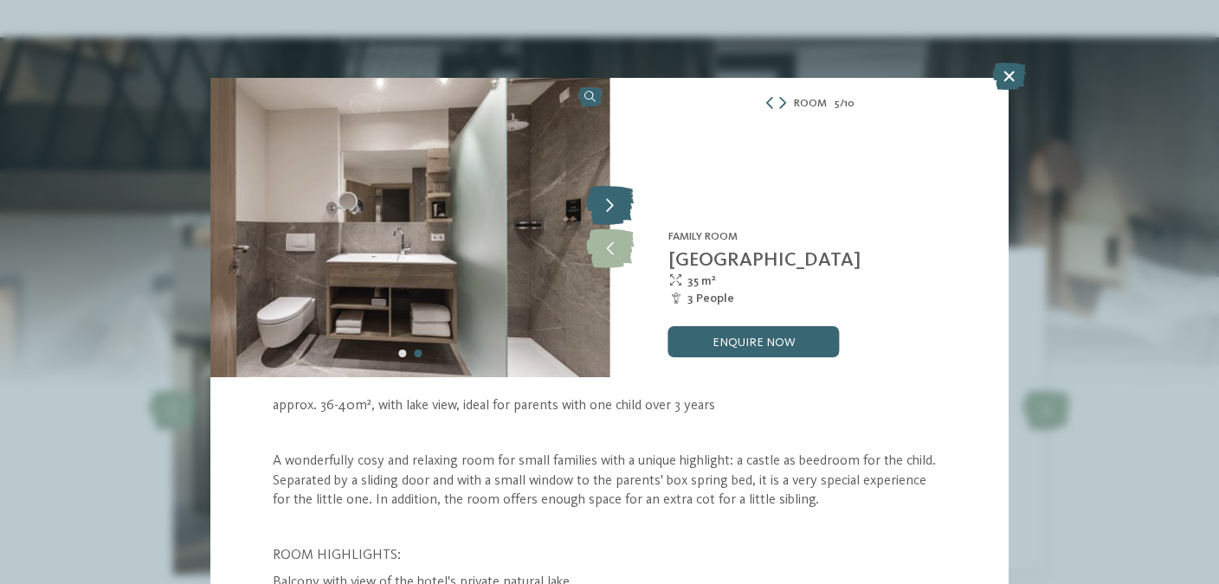
click at [614, 204] on icon at bounding box center [610, 206] width 48 height 39
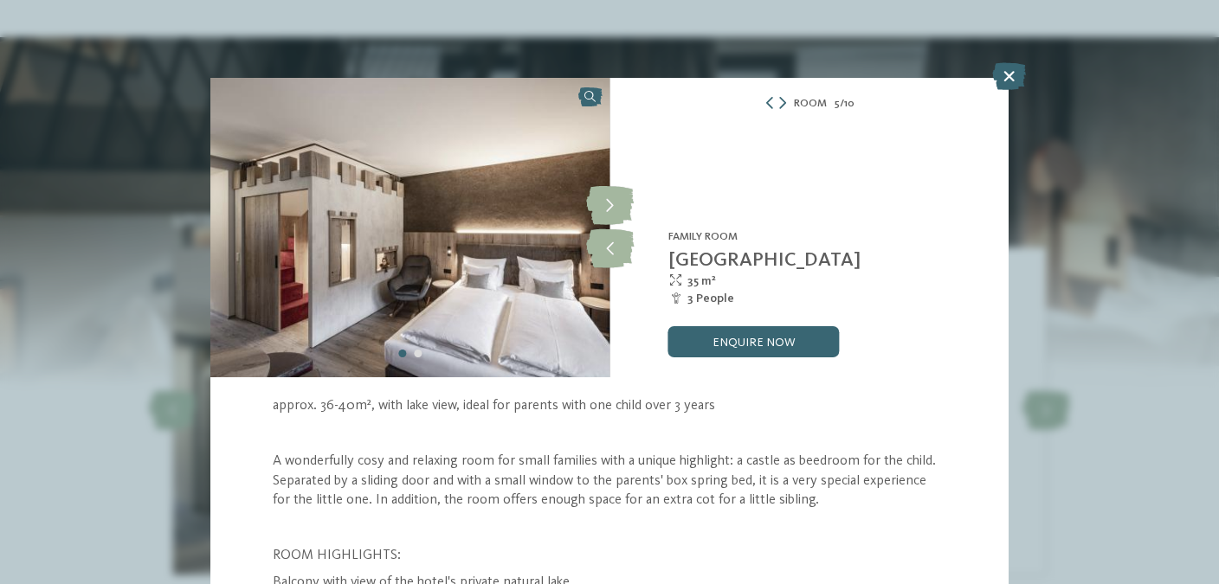
click at [366, 301] on img at bounding box center [409, 228] width 399 height 300
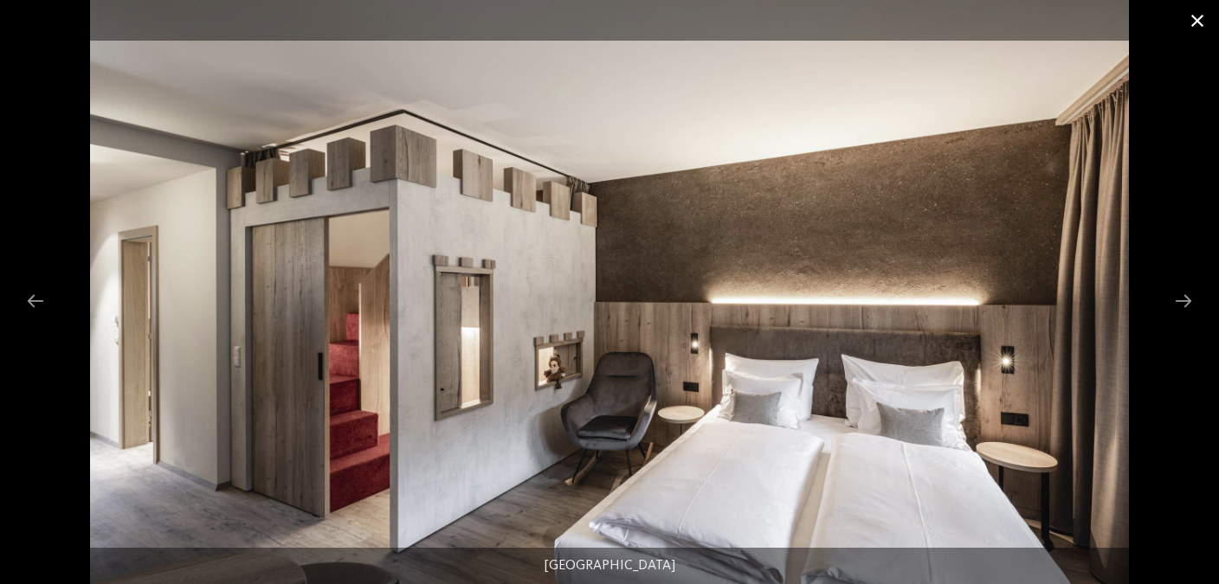
click at [1188, 23] on span at bounding box center [1196, 20] width 43 height 41
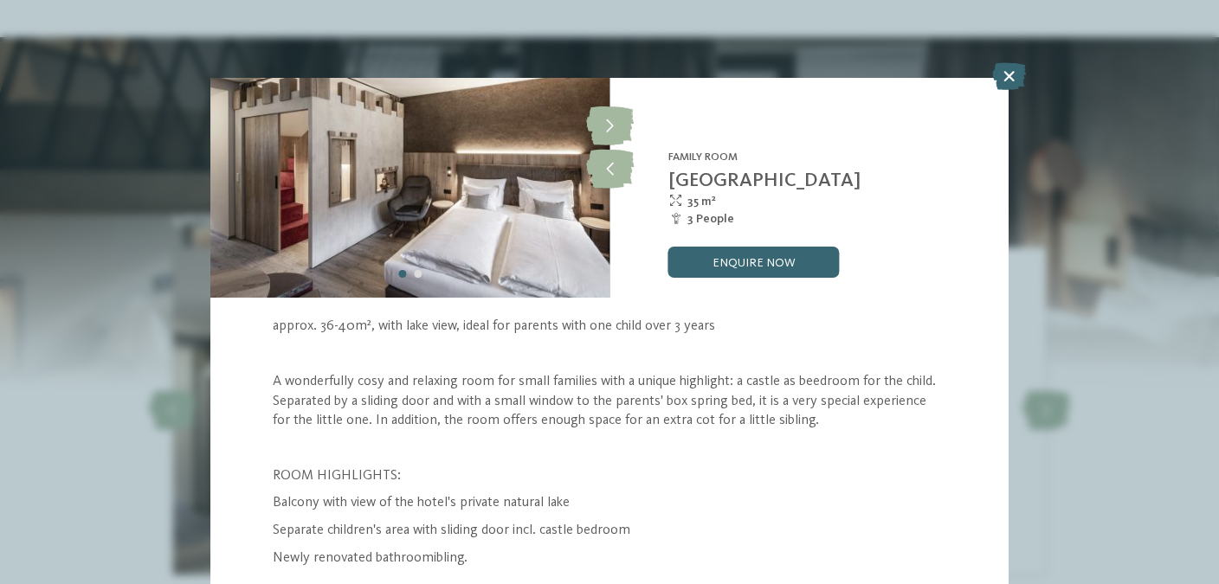
scroll to position [122, 0]
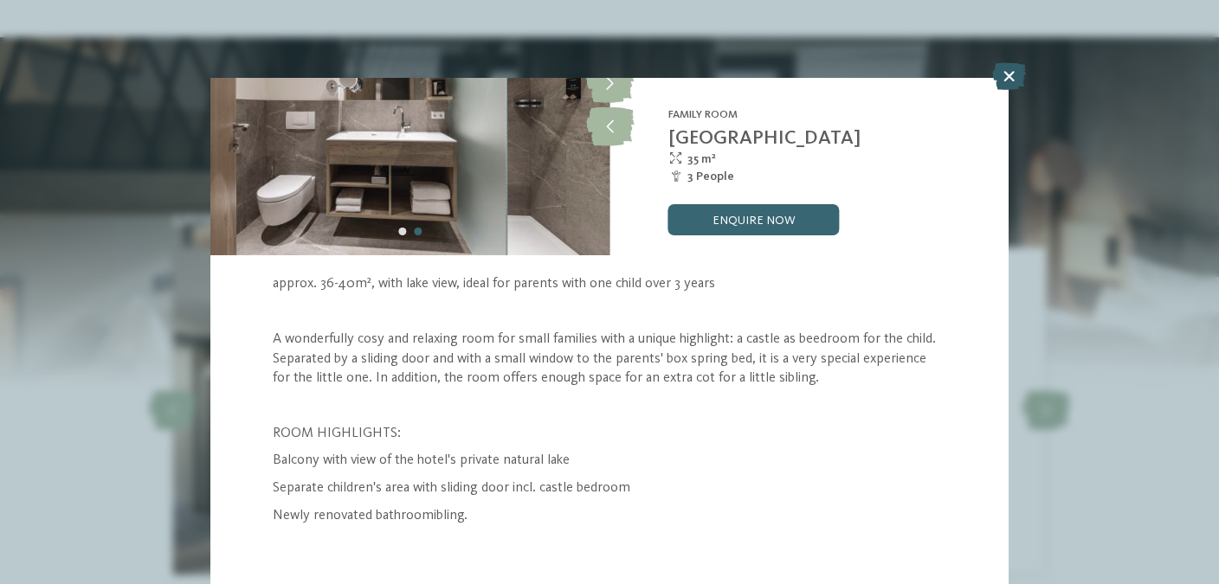
click at [1001, 82] on icon at bounding box center [1009, 76] width 34 height 28
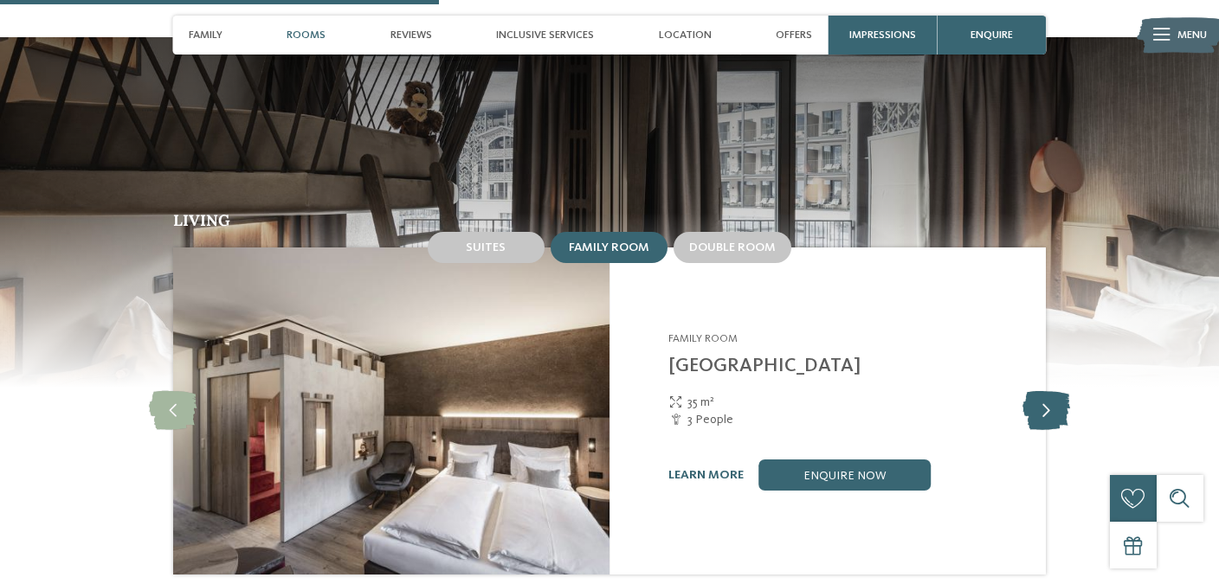
click at [1059, 396] on icon at bounding box center [1046, 410] width 48 height 39
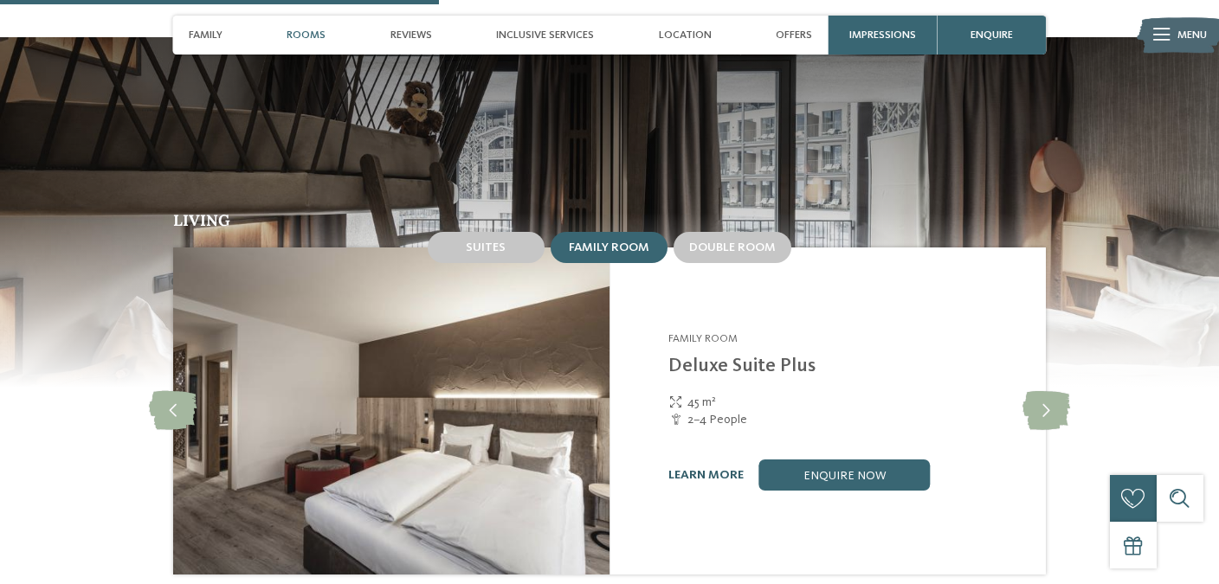
click at [724, 469] on link "learn more" at bounding box center [705, 475] width 75 height 12
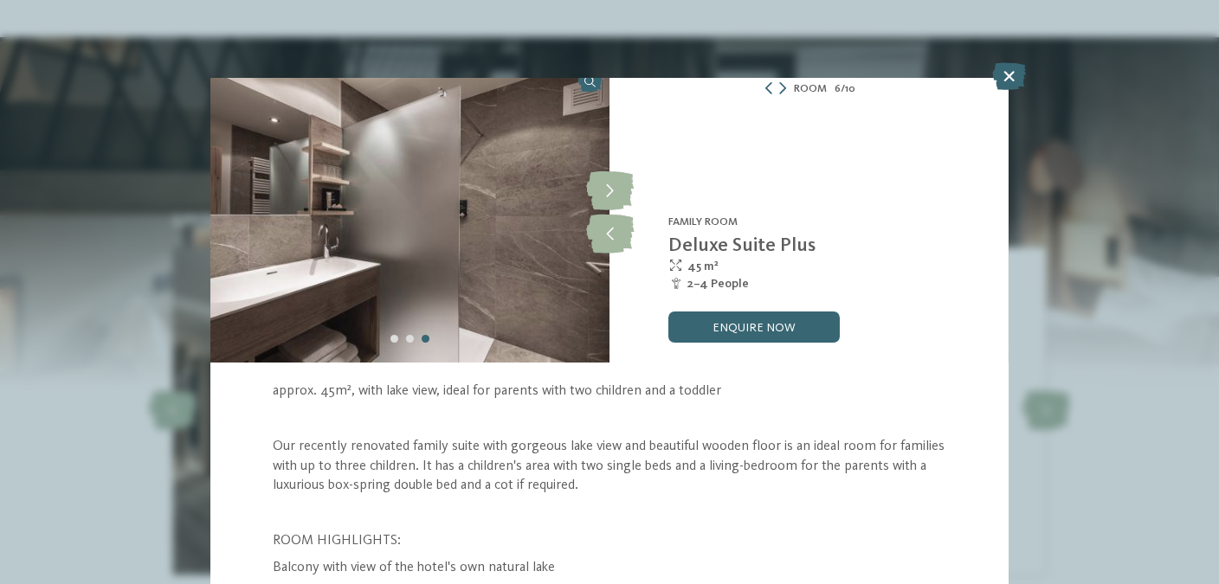
scroll to position [4, 0]
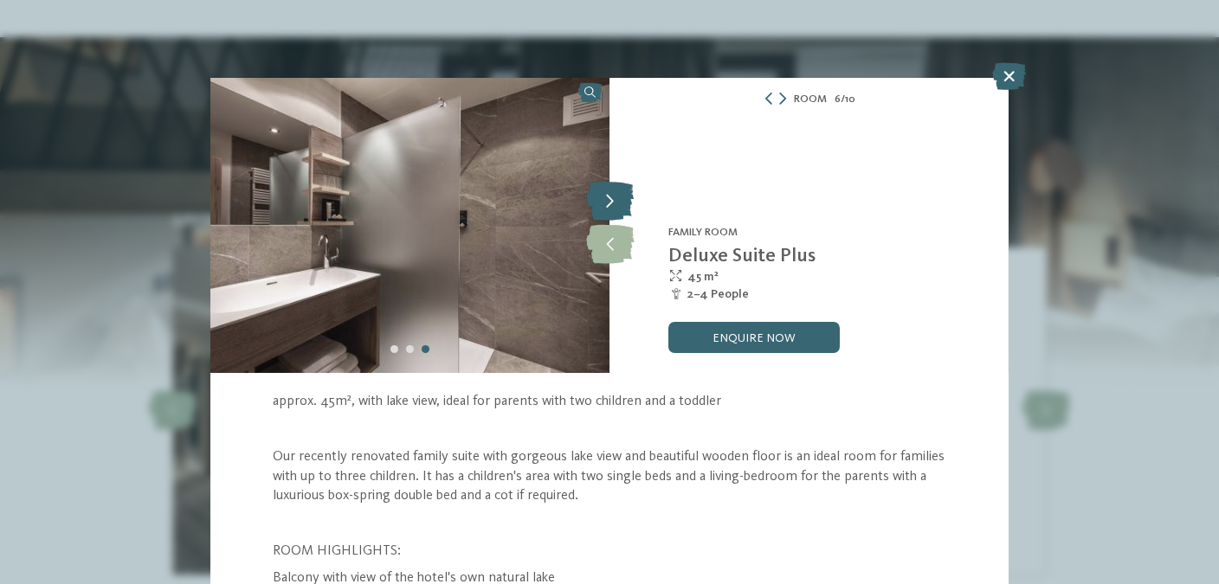
click at [611, 212] on icon at bounding box center [610, 202] width 48 height 39
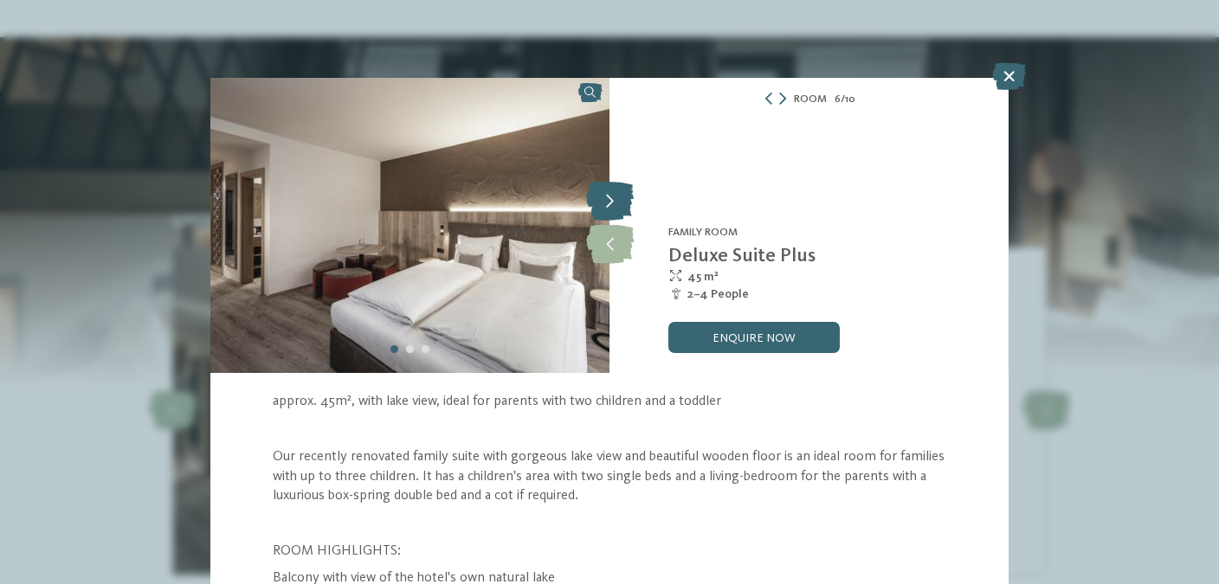
click at [611, 212] on icon at bounding box center [610, 202] width 48 height 39
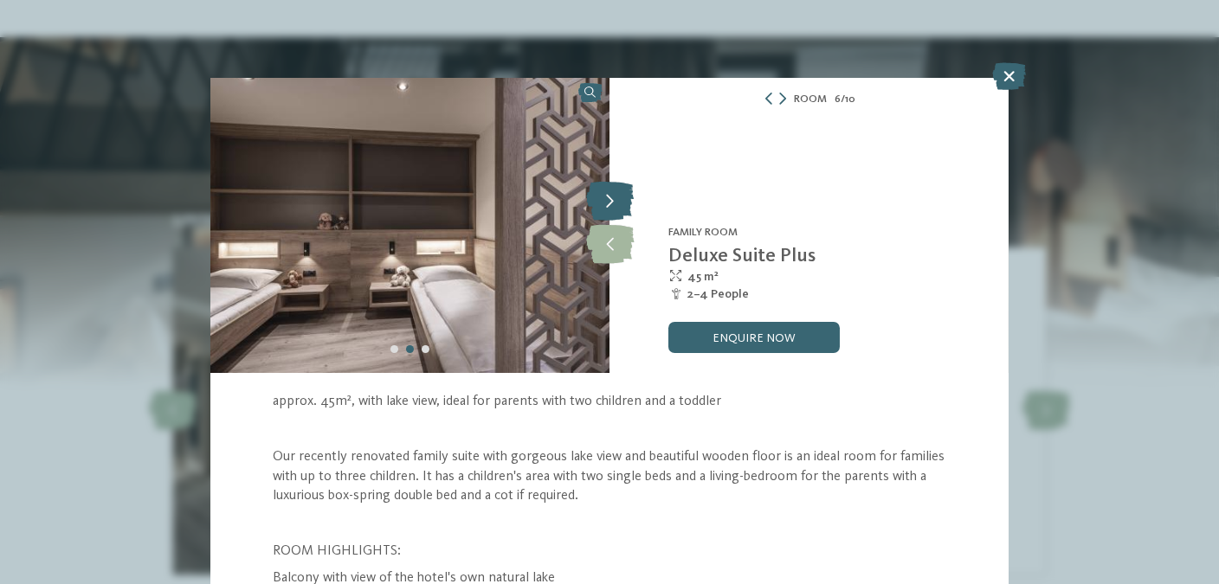
click at [611, 212] on icon at bounding box center [610, 202] width 48 height 39
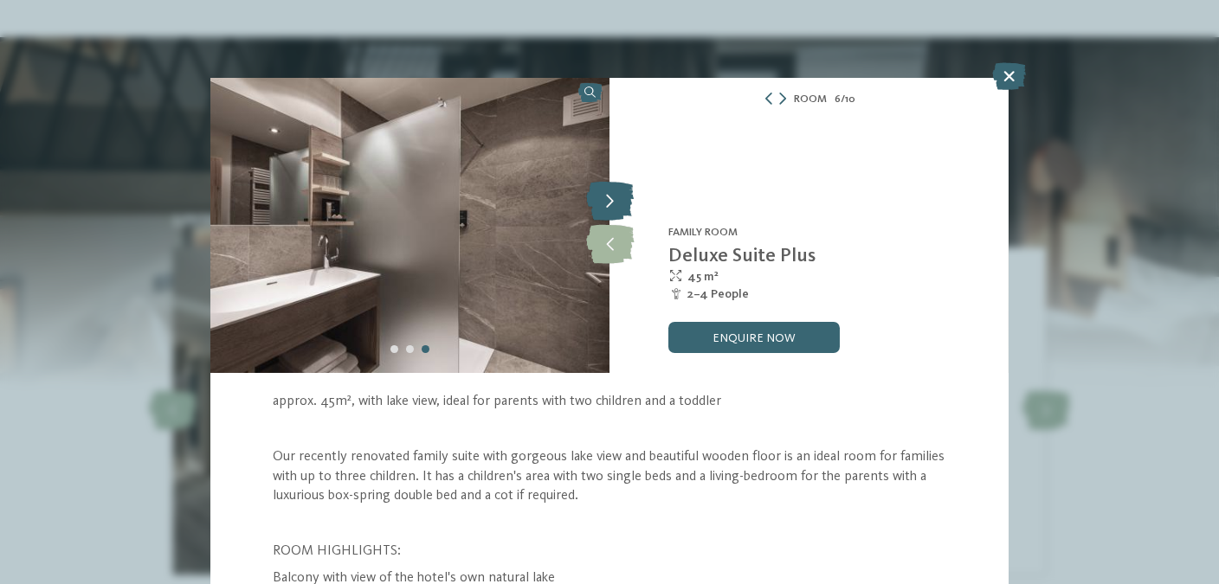
click at [611, 212] on icon at bounding box center [610, 202] width 48 height 39
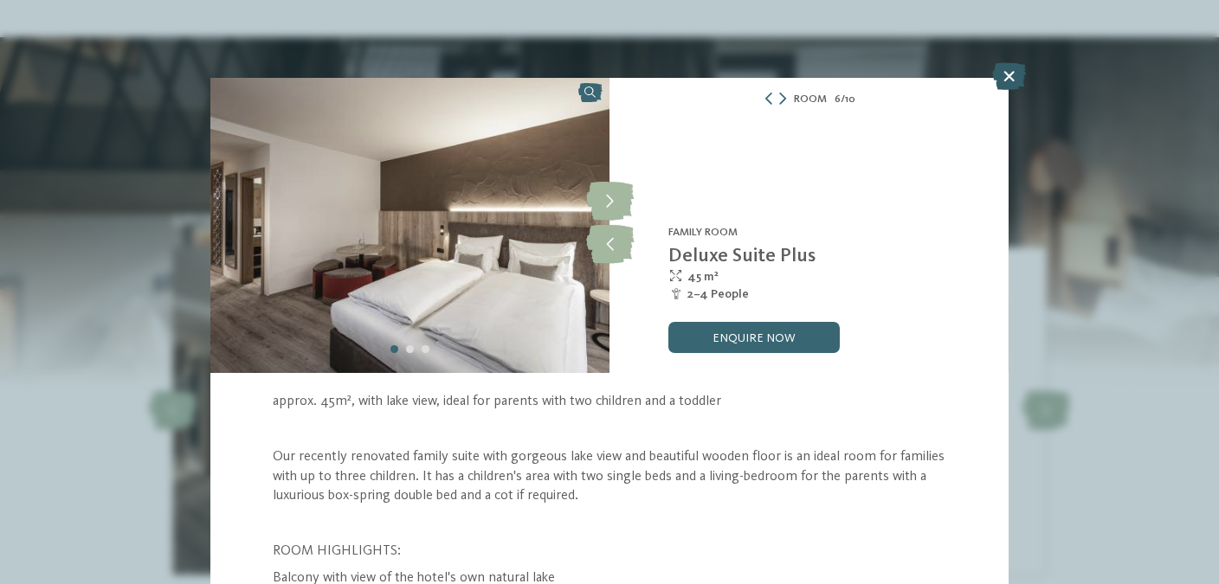
click at [1002, 71] on icon at bounding box center [1009, 76] width 34 height 28
